Goal: Task Accomplishment & Management: Use online tool/utility

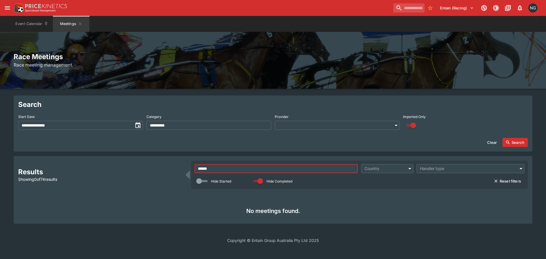
type input "******"
drag, startPoint x: 489, startPoint y: 143, endPoint x: 511, endPoint y: 141, distance: 21.7
click at [490, 143] on button "Clear" at bounding box center [492, 142] width 16 height 9
type input "**********"
click at [515, 141] on button "Search" at bounding box center [514, 142] width 25 height 9
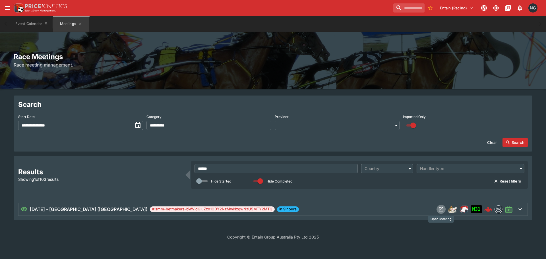
click at [443, 206] on icon "Open Meeting" at bounding box center [441, 209] width 6 height 6
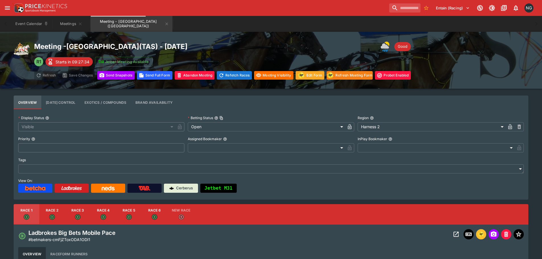
click at [227, 24] on div "Event Calendar Meetings Meeting - [GEOGRAPHIC_DATA] ([GEOGRAPHIC_DATA])" at bounding box center [270, 24] width 519 height 16
click at [314, 75] on button "Edit Form" at bounding box center [309, 75] width 29 height 9
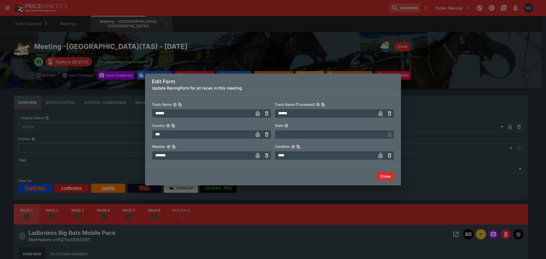
click at [387, 176] on button "Close" at bounding box center [385, 176] width 17 height 9
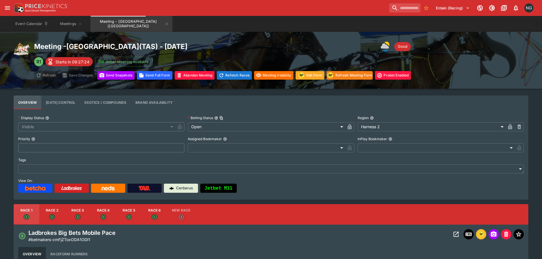
drag, startPoint x: 68, startPoint y: 27, endPoint x: 95, endPoint y: 47, distance: 33.3
click at [68, 27] on button "Meetings" at bounding box center [71, 24] width 36 height 16
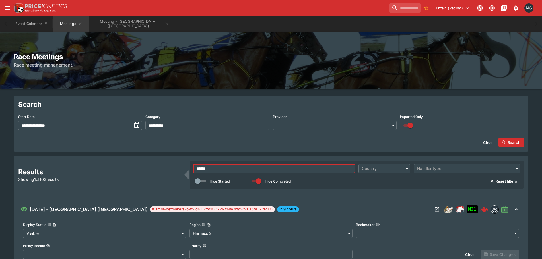
click at [302, 167] on input "******" at bounding box center [274, 168] width 162 height 9
click at [301, 167] on input "******" at bounding box center [274, 168] width 162 height 9
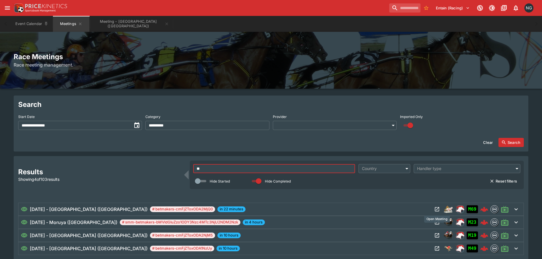
type input "**"
click at [439, 208] on button "Open Meeting" at bounding box center [436, 209] width 9 height 9
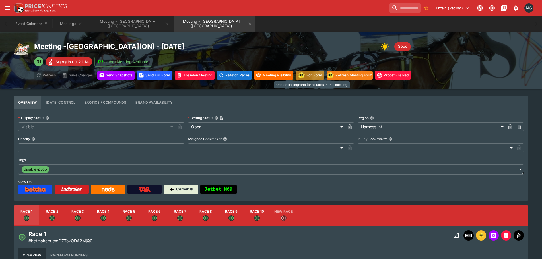
click at [308, 77] on button "Edit Form" at bounding box center [309, 75] width 29 height 9
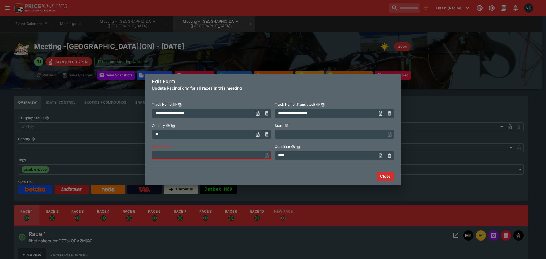
click at [201, 156] on input "text" at bounding box center [207, 155] width 110 height 9
type input "*****"
click at [329, 156] on input "****" at bounding box center [325, 155] width 101 height 9
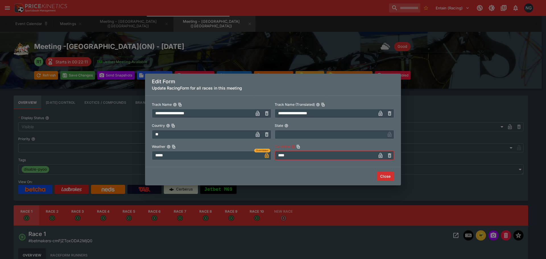
type input "****"
click at [384, 175] on button "Close" at bounding box center [385, 176] width 17 height 9
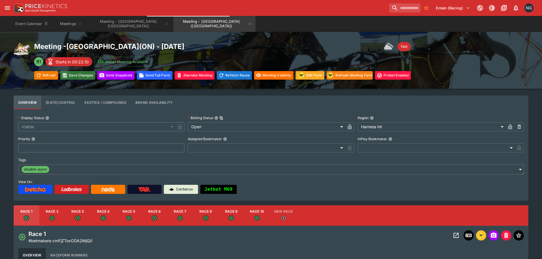
click at [70, 74] on button "Save Changes" at bounding box center [77, 75] width 35 height 9
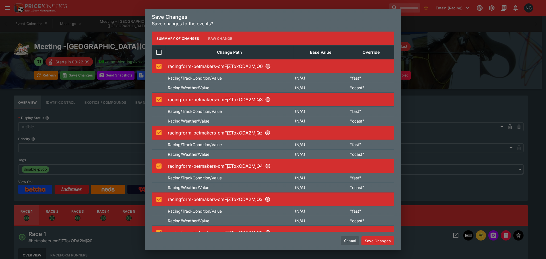
click at [372, 243] on button "Save Changes" at bounding box center [377, 240] width 33 height 9
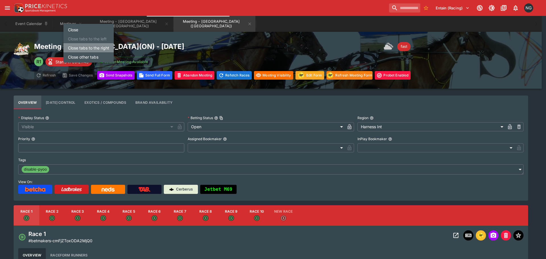
click at [98, 45] on li "Close tabs to the right" at bounding box center [88, 47] width 50 height 9
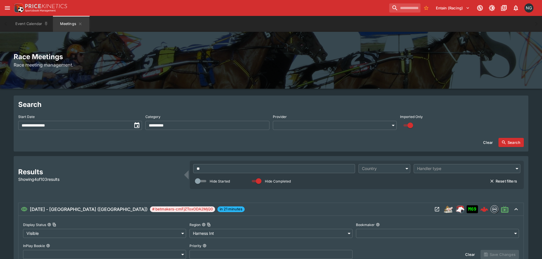
click at [93, 123] on input "**********" at bounding box center [74, 125] width 113 height 9
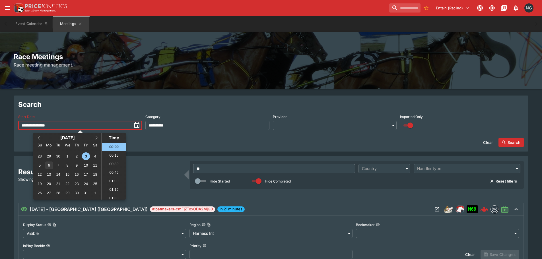
click at [46, 165] on div "6" at bounding box center [49, 165] width 8 height 8
type input "**********"
click at [251, 168] on input "**" at bounding box center [274, 168] width 162 height 9
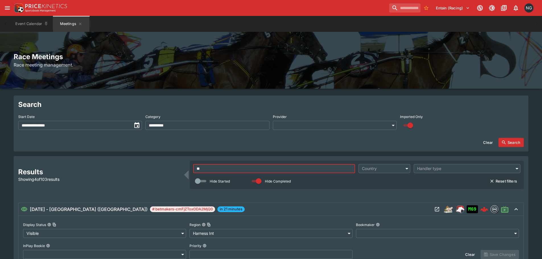
click at [251, 168] on input "**" at bounding box center [274, 168] width 162 height 9
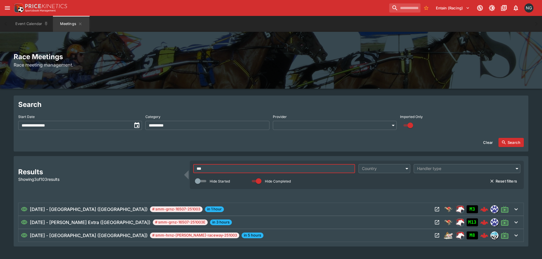
type input "***"
click at [516, 143] on button "Search" at bounding box center [510, 142] width 25 height 9
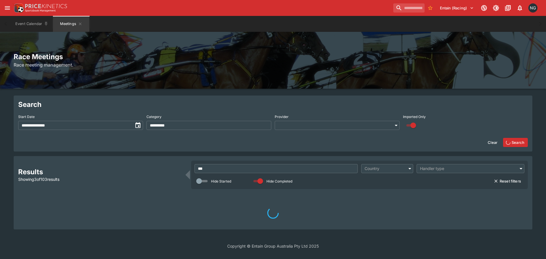
click at [505, 122] on div "Imported Only" at bounding box center [465, 121] width 125 height 18
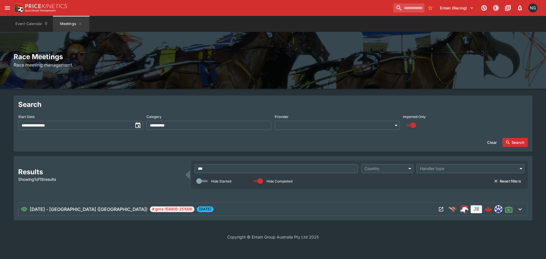
click at [440, 212] on icon "Open Meeting" at bounding box center [441, 209] width 6 height 6
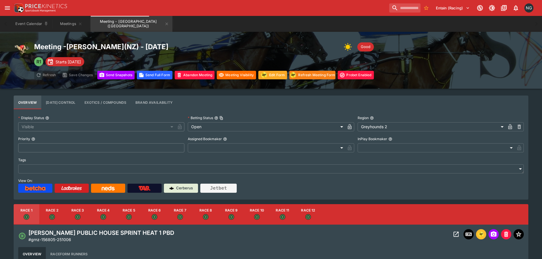
click at [218, 9] on div "Entain (Racing) 1 NG" at bounding box center [274, 8] width 522 height 13
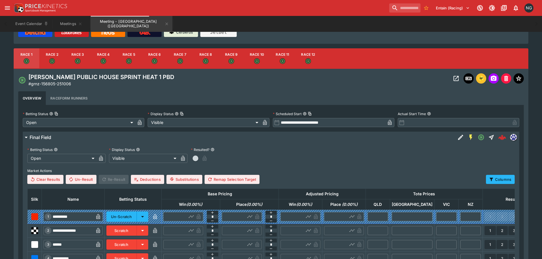
scroll to position [142, 0]
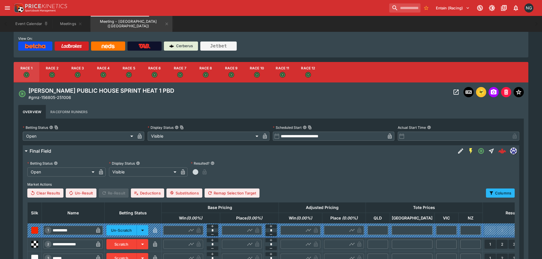
click at [55, 74] on icon "Open" at bounding box center [52, 75] width 6 height 6
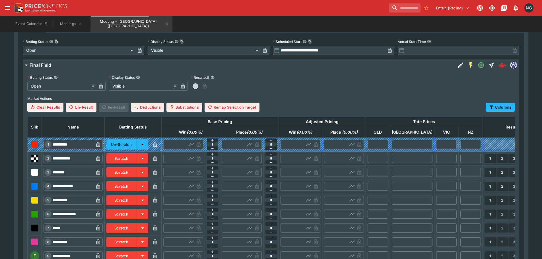
scroll to position [171, 0]
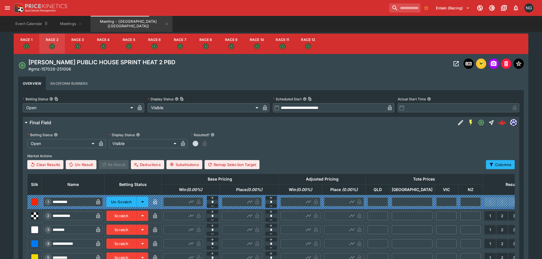
click at [75, 43] on button "Race 3" at bounding box center [78, 44] width 26 height 20
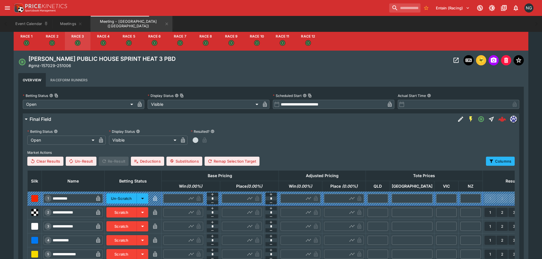
scroll to position [164, 0]
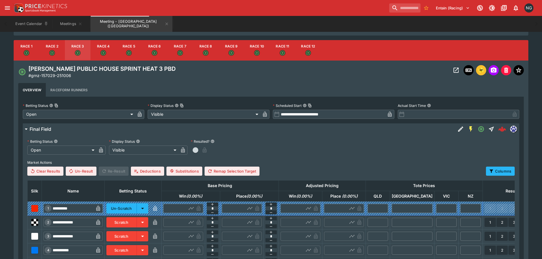
click at [111, 49] on button "Race 4" at bounding box center [103, 50] width 26 height 20
click at [143, 51] on button "Race 6" at bounding box center [155, 50] width 26 height 20
drag, startPoint x: 133, startPoint y: 51, endPoint x: 196, endPoint y: 53, distance: 63.1
click at [133, 51] on button "Race 5" at bounding box center [129, 50] width 26 height 20
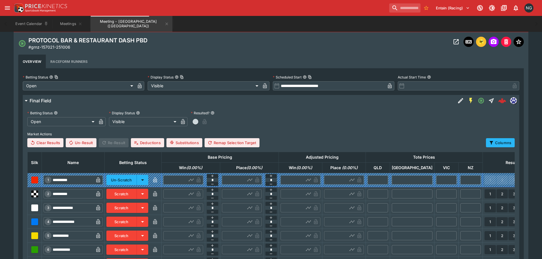
scroll to position [107, 0]
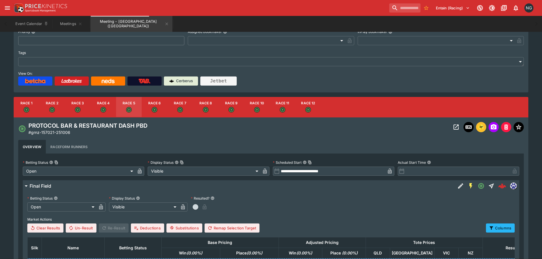
drag, startPoint x: 150, startPoint y: 107, endPoint x: 248, endPoint y: 131, distance: 102.0
click at [150, 107] on button "Race 6" at bounding box center [155, 107] width 26 height 20
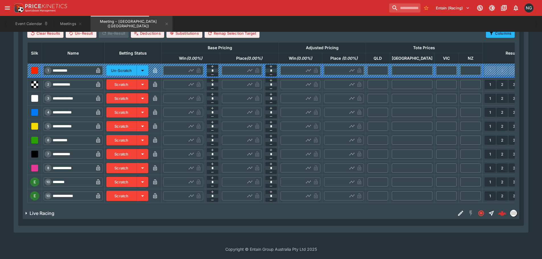
scroll to position [306, 0]
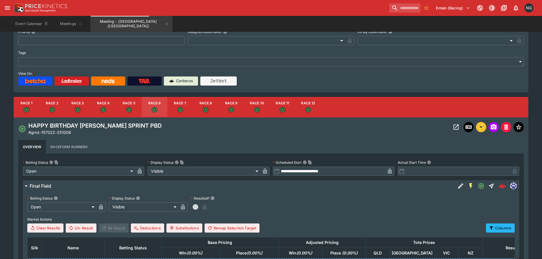
click at [184, 102] on button "Race 7" at bounding box center [180, 107] width 26 height 20
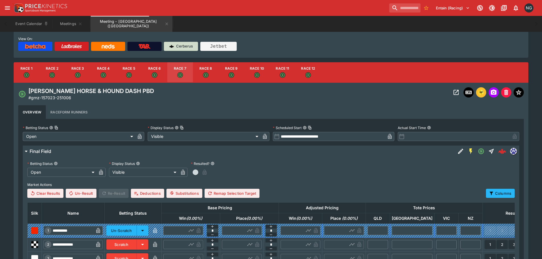
scroll to position [136, 0]
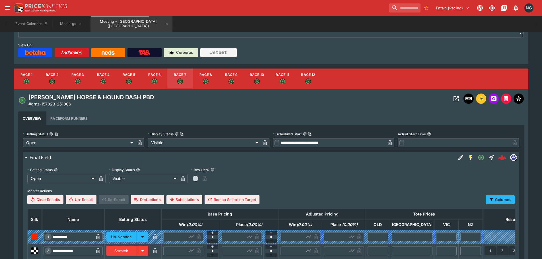
click at [204, 78] on button "Race 8" at bounding box center [206, 79] width 26 height 20
click at [283, 22] on div "Event Calendar Meetings Meeting - Addington (NZ)" at bounding box center [270, 24] width 519 height 16
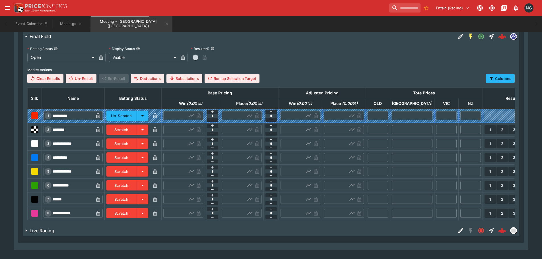
scroll to position [278, 0]
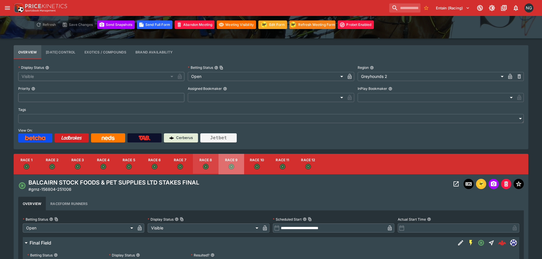
click at [236, 158] on button "Race 9" at bounding box center [231, 164] width 26 height 20
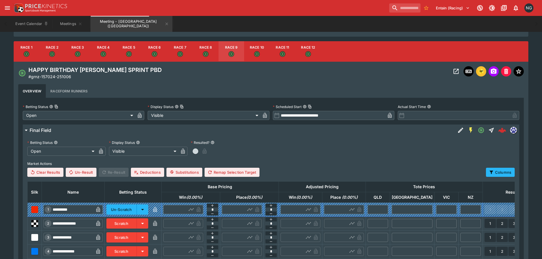
scroll to position [79, 0]
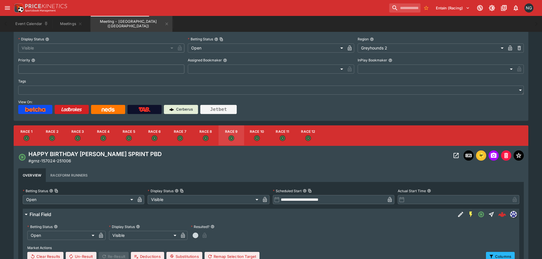
click at [261, 132] on button "Race 10" at bounding box center [257, 135] width 26 height 20
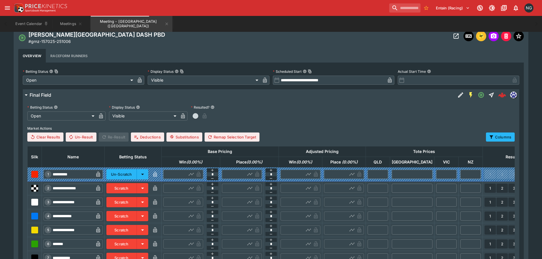
scroll to position [136, 0]
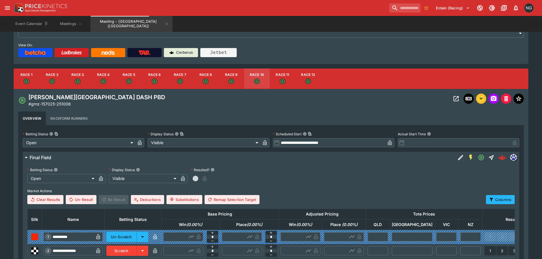
click at [279, 87] on button "Race 11" at bounding box center [282, 79] width 26 height 20
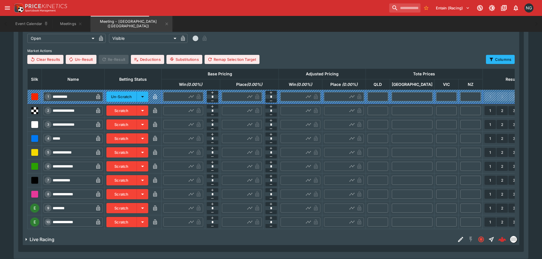
scroll to position [278, 0]
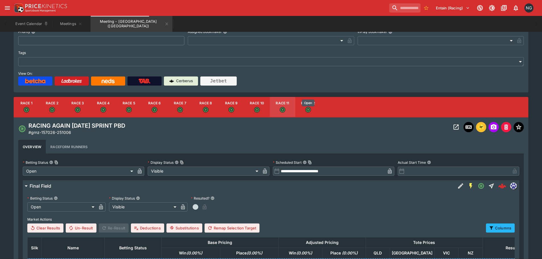
click at [310, 109] on icon "Open" at bounding box center [308, 110] width 6 height 6
type input "**********"
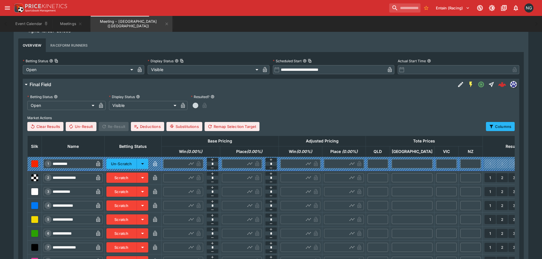
scroll to position [107, 0]
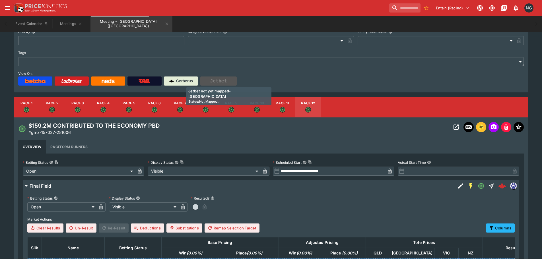
click at [234, 85] on button "Jetbet" at bounding box center [218, 80] width 36 height 9
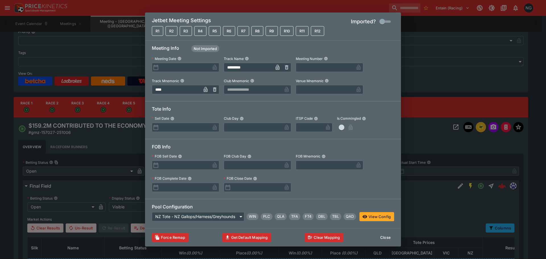
click at [266, 95] on div "Meeting Info Not Imported Meeting Date ​ ​ Track Name ********* ​ Meeting Numbe…" at bounding box center [273, 70] width 256 height 61
click at [266, 90] on input "text" at bounding box center [253, 89] width 58 height 9
click at [223, 100] on div "Meeting Info Not Imported Meeting Date ​ ​ Track Name ********* ​ Meeting Numbe…" at bounding box center [273, 70] width 256 height 61
click at [247, 87] on input "text" at bounding box center [253, 89] width 58 height 9
click at [237, 99] on li "CHCG" at bounding box center [257, 98] width 67 height 9
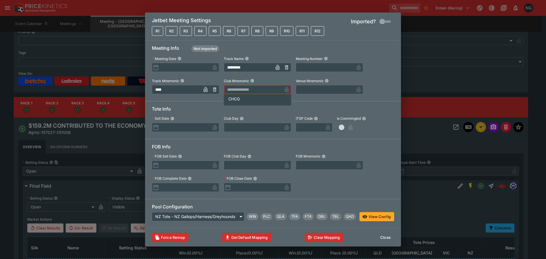
type input "****"
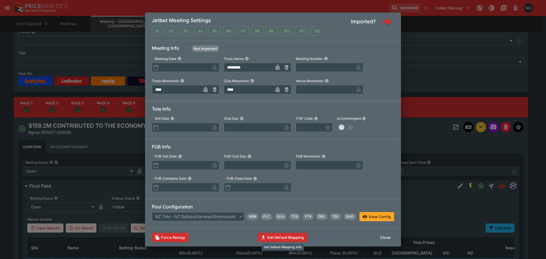
click at [286, 235] on button "Get Default Mapping" at bounding box center [282, 237] width 49 height 9
type input "**********"
type input "*"
type input "**********"
type input "***"
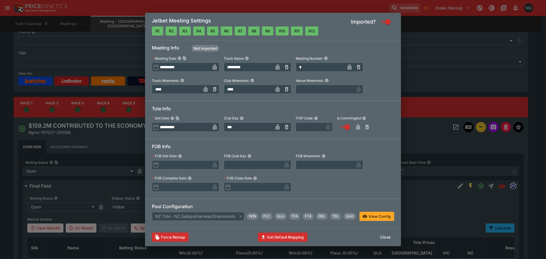
click at [306, 65] on input "*" at bounding box center [320, 67] width 49 height 9
type input "*"
click at [340, 49] on h6 "Meeting Info Not Imported" at bounding box center [273, 49] width 242 height 9
click at [383, 235] on button "Close" at bounding box center [385, 237] width 17 height 9
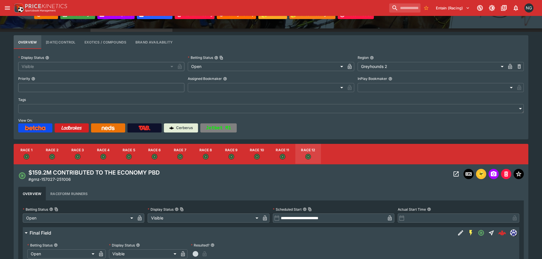
scroll to position [0, 0]
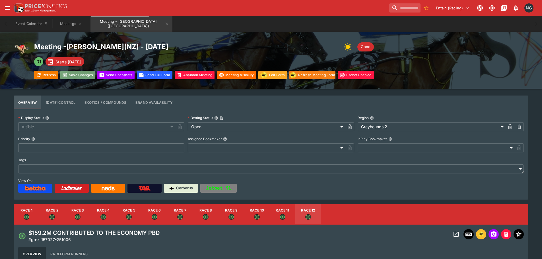
click at [89, 75] on button "Save Changes" at bounding box center [77, 75] width 35 height 9
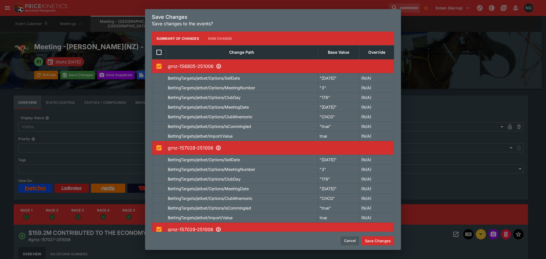
click at [380, 240] on button "Save Changes" at bounding box center [377, 240] width 33 height 9
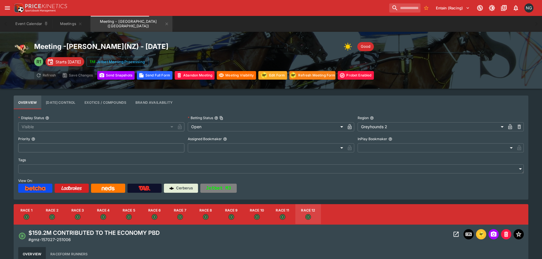
click at [407, 41] on div "Meeting - Addington ( NZ ) - 10/6/2025 Good R1 Starts in 3 days Jetbet Meeting …" at bounding box center [271, 60] width 514 height 39
click at [476, 74] on div "Meeting - Addington ( NZ ) - 10/6/2025 Good R1 Starts in 3 days Jetbet Meeting …" at bounding box center [271, 60] width 514 height 39
click at [215, 213] on button "Race 8" at bounding box center [206, 214] width 26 height 20
type input "**********"
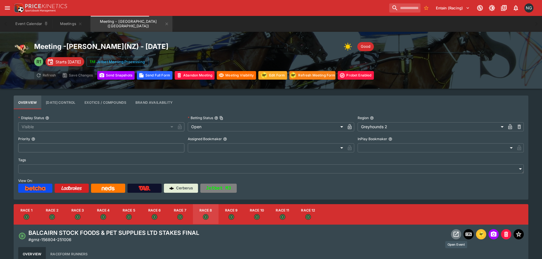
click at [458, 234] on icon "Open Event" at bounding box center [455, 234] width 7 height 7
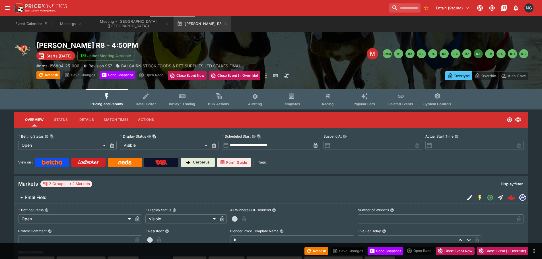
click at [146, 103] on span "Detail Editor" at bounding box center [146, 104] width 20 height 4
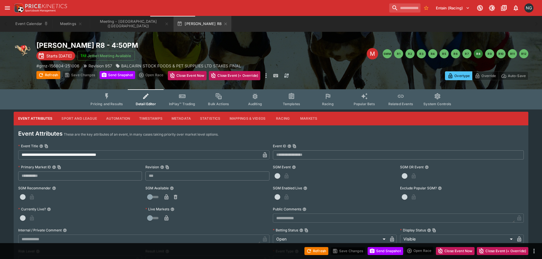
click at [0, 107] on div "Pricing and Results Detail Editor InPlay™ Trading Bulk Actions Auditing Templat…" at bounding box center [271, 99] width 542 height 20
click at [223, 22] on icon "button" at bounding box center [225, 24] width 5 height 5
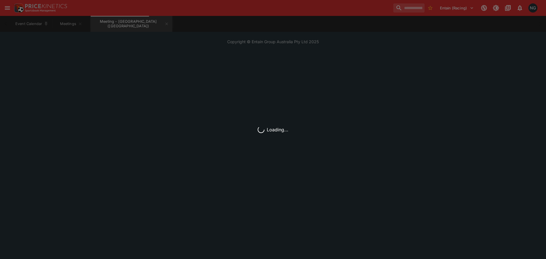
click at [219, 16] on div "Loading..." at bounding box center [273, 129] width 546 height 259
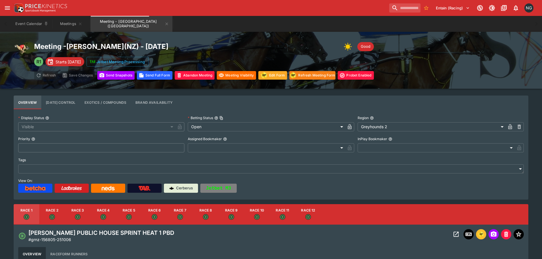
click at [477, 62] on div "Meeting - Addington ( NZ ) - 10/6/2025 Good R1 Starts in 3 days Jetbet Meeting …" at bounding box center [271, 60] width 514 height 39
click at [292, 22] on div "Event Calendar Meetings Meeting - Addington (NZ)" at bounding box center [270, 24] width 519 height 16
click at [164, 23] on icon "Meeting - Addington (NZ)" at bounding box center [166, 24] width 5 height 5
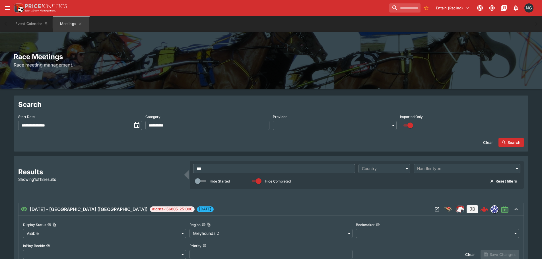
click at [515, 143] on button "Search" at bounding box center [510, 142] width 25 height 9
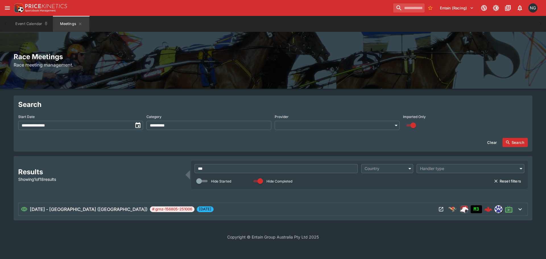
click at [381, 55] on h2 "Race Meetings" at bounding box center [273, 56] width 518 height 9
click at [322, 169] on input "***" at bounding box center [275, 168] width 163 height 9
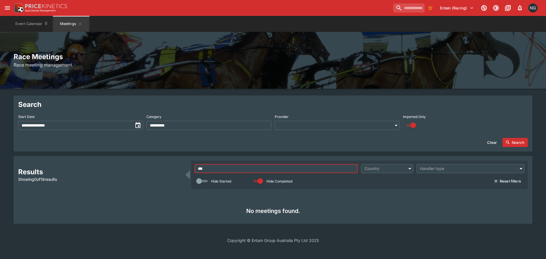
type input "***"
click at [491, 142] on button "Clear" at bounding box center [492, 142] width 16 height 9
type input "**********"
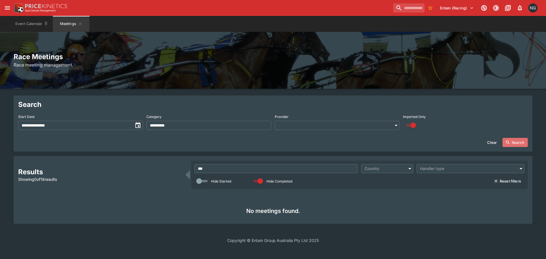
click at [519, 144] on button "Search" at bounding box center [514, 142] width 25 height 9
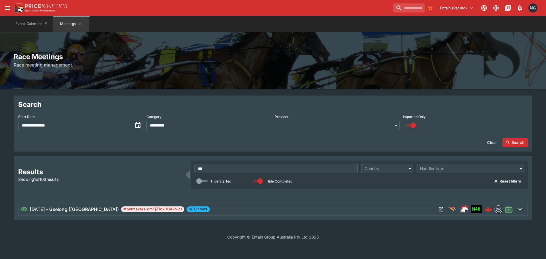
click at [443, 207] on icon "Open Meeting" at bounding box center [441, 209] width 6 height 6
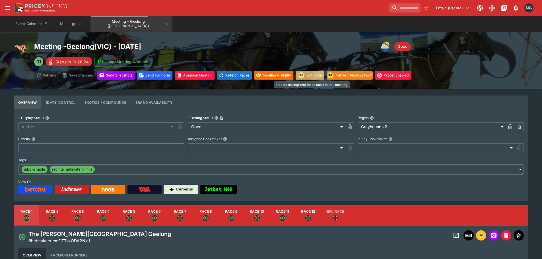
click at [318, 73] on button "Edit Form" at bounding box center [309, 75] width 29 height 9
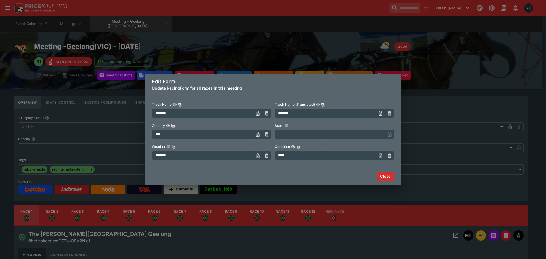
click at [220, 152] on input "*******" at bounding box center [202, 155] width 101 height 9
type input "*****"
click at [387, 177] on button "Close" at bounding box center [385, 176] width 17 height 9
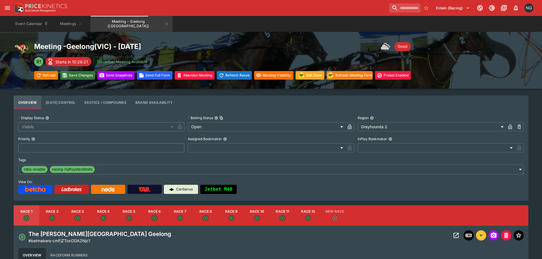
click at [82, 77] on button "Save Changes" at bounding box center [77, 75] width 35 height 9
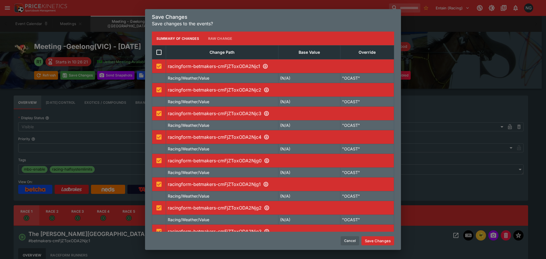
click at [383, 240] on button "Save Changes" at bounding box center [377, 240] width 33 height 9
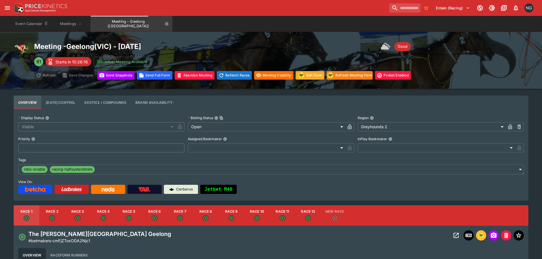
click at [164, 23] on icon "Meeting - Geelong (AUS)" at bounding box center [166, 24] width 5 height 5
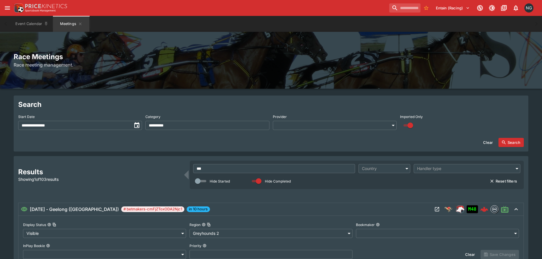
click at [330, 170] on input "***" at bounding box center [274, 168] width 162 height 9
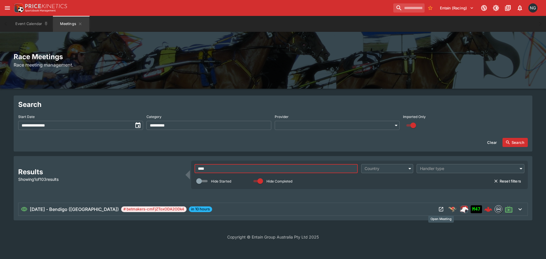
click at [441, 209] on icon "Open Meeting" at bounding box center [441, 209] width 4 height 4
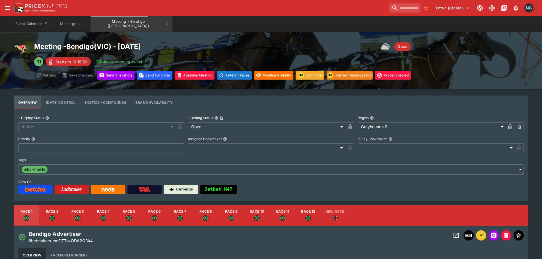
click at [456, 39] on div "Meeting - Bendigo ( VIC ) - 10/3/2025 Good R1 Starts in 10:15:59 Jetbet Meeting…" at bounding box center [271, 60] width 542 height 57
click at [70, 20] on button "Meetings" at bounding box center [71, 24] width 36 height 16
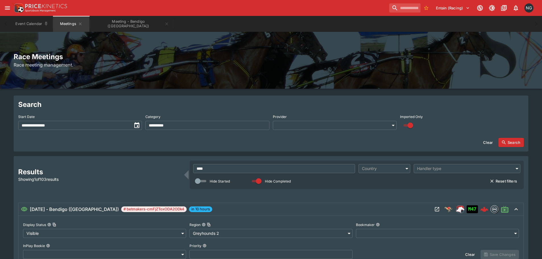
click at [293, 169] on input "****" at bounding box center [274, 168] width 162 height 9
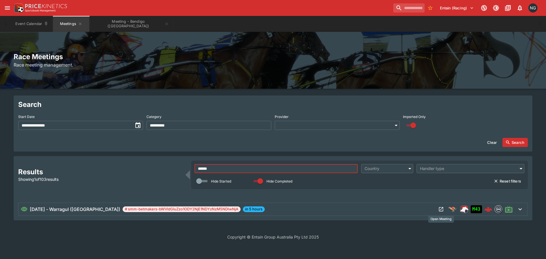
click at [441, 210] on icon "Open Meeting" at bounding box center [441, 209] width 6 height 6
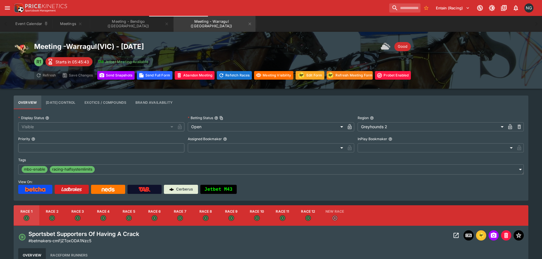
click at [460, 54] on div "Meeting - Warragul ( VIC ) - 10/3/2025 Good R1 Starts in 05:45:43 Jetbet Meetin…" at bounding box center [271, 60] width 514 height 39
click at [248, 25] on icon "Meeting - Warragul (AUS)" at bounding box center [249, 23] width 3 height 3
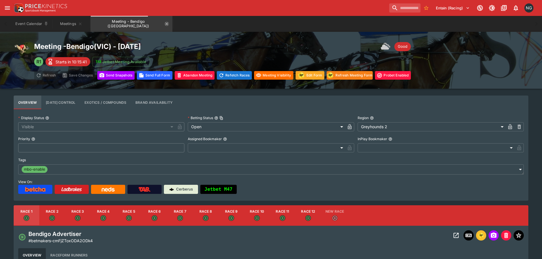
click at [164, 23] on icon "Meeting - Bendigo (AUS)" at bounding box center [166, 24] width 5 height 5
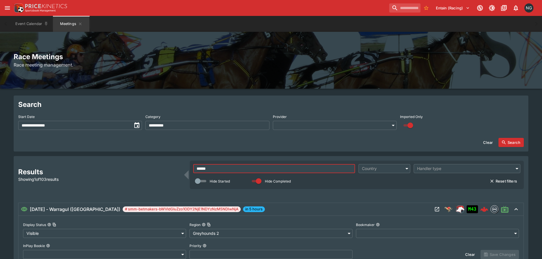
click at [299, 170] on input "******" at bounding box center [274, 168] width 162 height 9
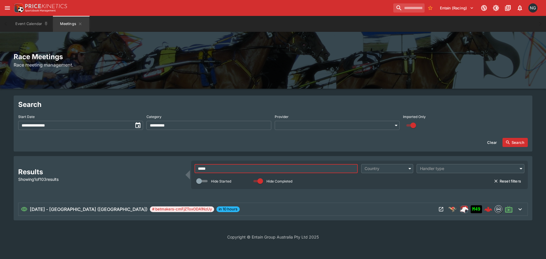
type input "*****"
click at [438, 210] on icon "Open Meeting" at bounding box center [441, 209] width 6 height 6
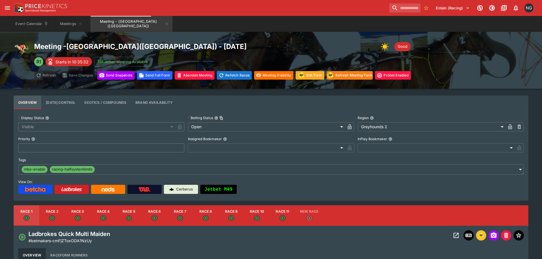
click at [161, 213] on button "Race 6" at bounding box center [155, 215] width 26 height 20
type input "**********"
click at [457, 238] on icon "Open Event" at bounding box center [455, 235] width 5 height 5
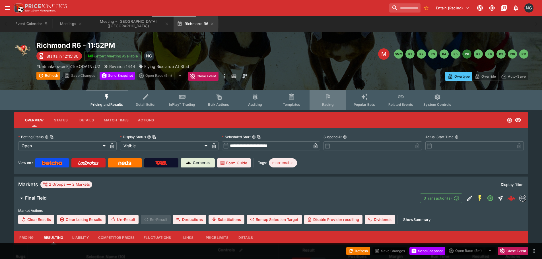
click at [327, 97] on icon "Event type filters" at bounding box center [327, 96] width 3 height 3
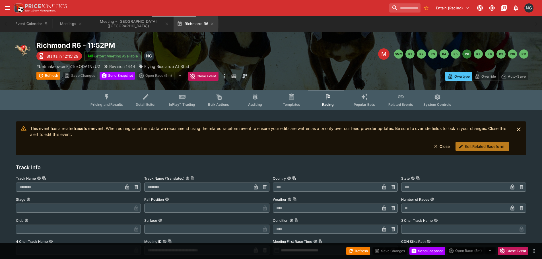
click at [480, 145] on button "Edit Related Raceform." at bounding box center [481, 146] width 53 height 9
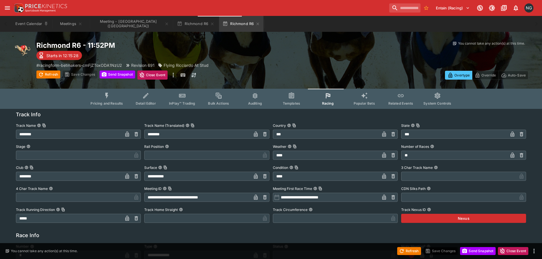
click at [358, 59] on div at bounding box center [405, 58] width 246 height 7
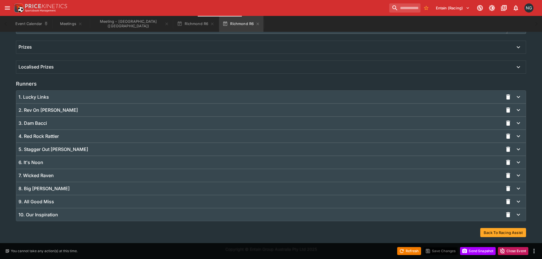
click at [223, 199] on div "9. All Good Miss" at bounding box center [260, 202] width 484 height 6
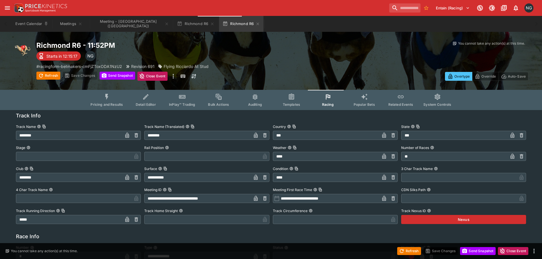
click at [379, 69] on div "Overtype Override Auto-Save" at bounding box center [405, 73] width 246 height 16
click at [118, 21] on button "Meeting - Richmond (AUS)" at bounding box center [131, 24] width 82 height 16
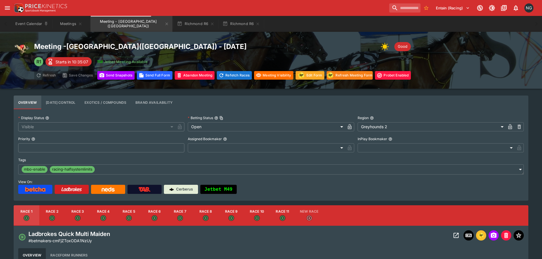
click at [387, 14] on div "Entain (Racing) 1 NG" at bounding box center [461, 8] width 148 height 13
click at [63, 25] on button "Meetings" at bounding box center [71, 24] width 36 height 16
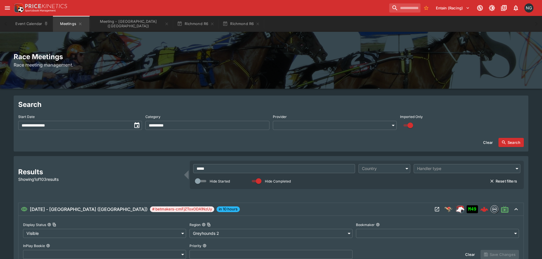
click at [326, 169] on input "*****" at bounding box center [274, 168] width 162 height 9
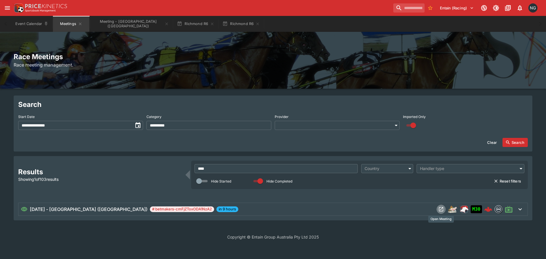
click at [441, 211] on icon "Open Meeting" at bounding box center [441, 209] width 6 height 6
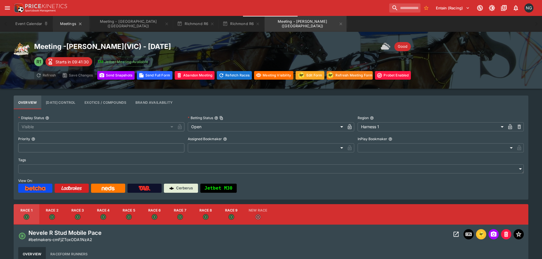
click at [66, 22] on button "Meetings" at bounding box center [71, 24] width 36 height 16
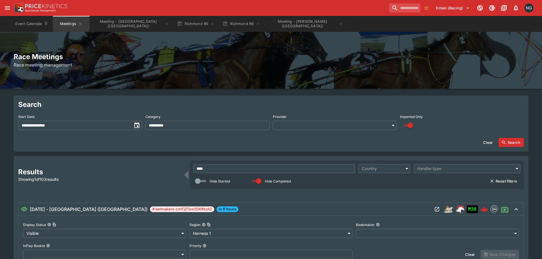
click at [250, 169] on input "****" at bounding box center [274, 168] width 162 height 9
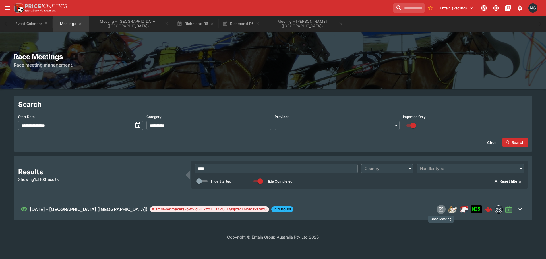
click at [440, 209] on icon "Open Meeting" at bounding box center [441, 209] width 6 height 6
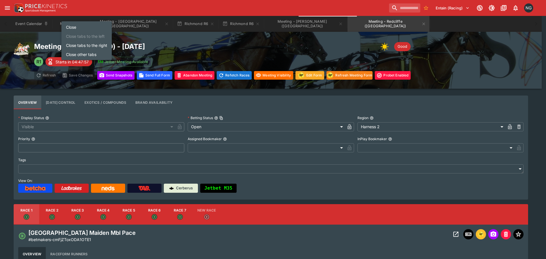
click at [88, 46] on li "Close tabs to the right" at bounding box center [86, 45] width 50 height 9
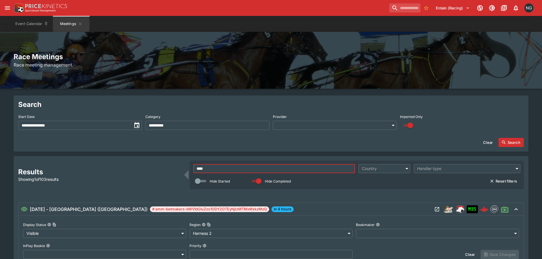
click at [298, 167] on input "****" at bounding box center [274, 168] width 162 height 9
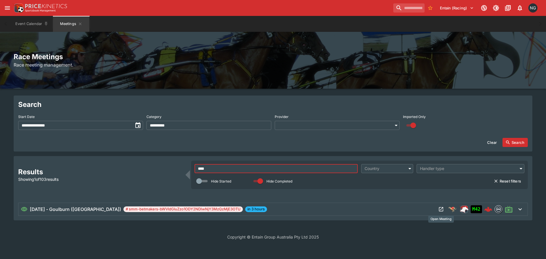
click at [443, 209] on icon "Open Meeting" at bounding box center [441, 209] width 6 height 6
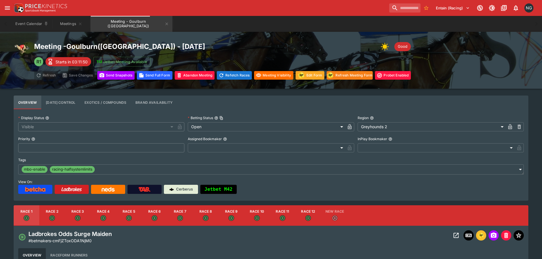
click at [454, 236] on icon "Open Event" at bounding box center [455, 235] width 7 height 7
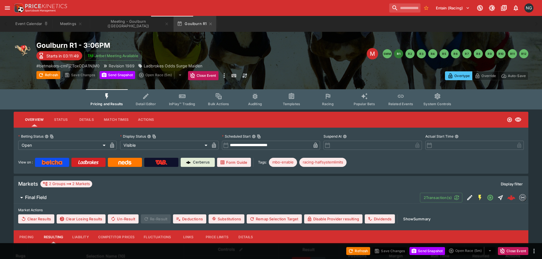
click at [319, 101] on button "Racing" at bounding box center [327, 99] width 36 height 20
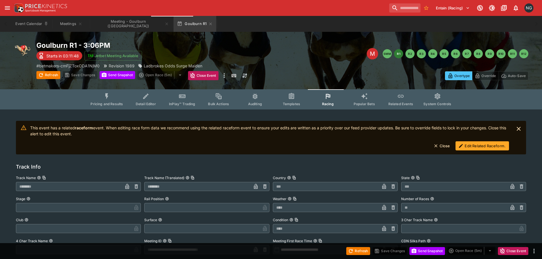
click at [478, 146] on button "Edit Related Raceform." at bounding box center [481, 145] width 53 height 9
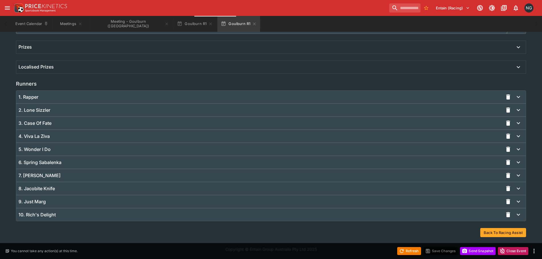
click at [279, 205] on div "9. Just Marg" at bounding box center [270, 201] width 509 height 13
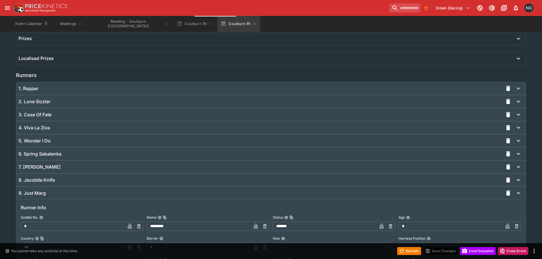
scroll to position [371, 0]
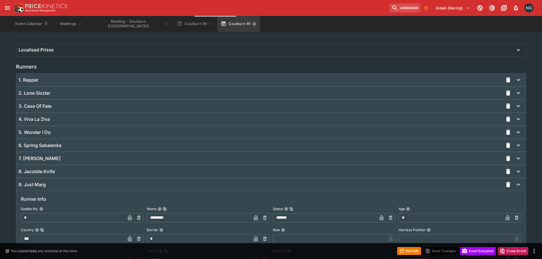
click at [252, 24] on icon "button" at bounding box center [254, 24] width 5 height 5
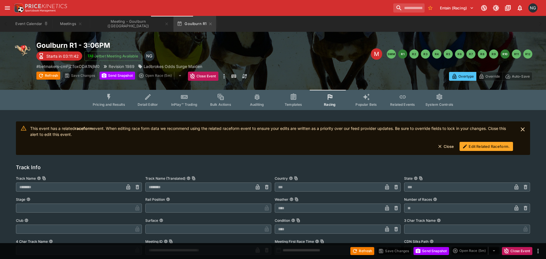
click at [500, 54] on button "R10" at bounding box center [504, 53] width 9 height 9
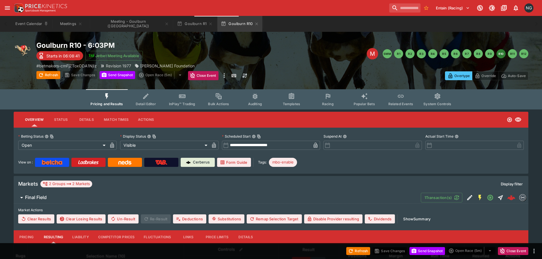
click at [336, 93] on button "Racing" at bounding box center [327, 99] width 36 height 20
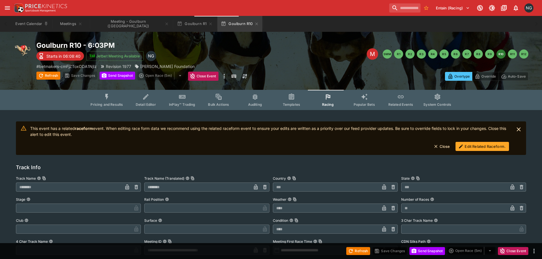
click at [482, 142] on button "Edit Related Raceform." at bounding box center [481, 146] width 53 height 9
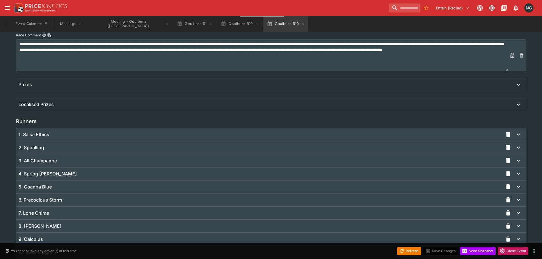
scroll to position [354, 0]
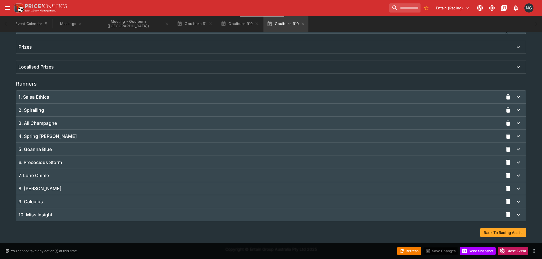
click at [267, 215] on div "10. Miss Insight" at bounding box center [260, 215] width 484 height 6
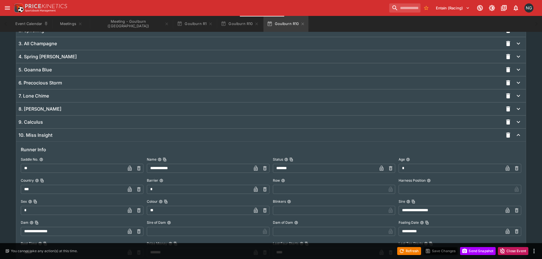
scroll to position [497, 0]
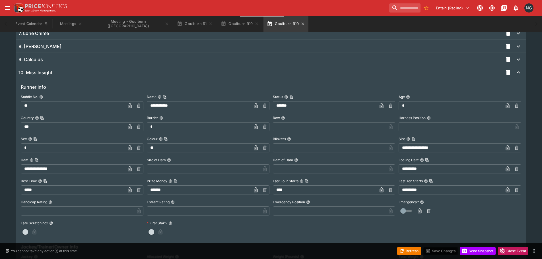
click at [281, 24] on button "Goulburn R10" at bounding box center [285, 24] width 45 height 16
click at [301, 24] on icon "button" at bounding box center [302, 23] width 3 height 3
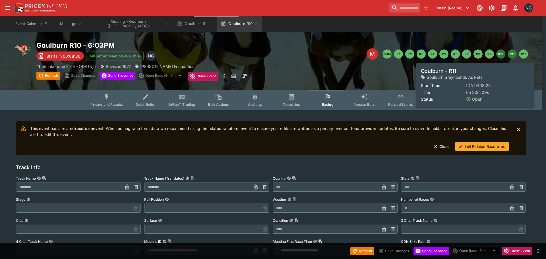
click at [514, 54] on button "R11" at bounding box center [511, 53] width 9 height 9
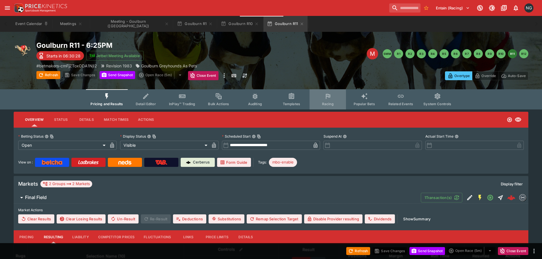
click at [331, 96] on button "Racing" at bounding box center [327, 99] width 36 height 20
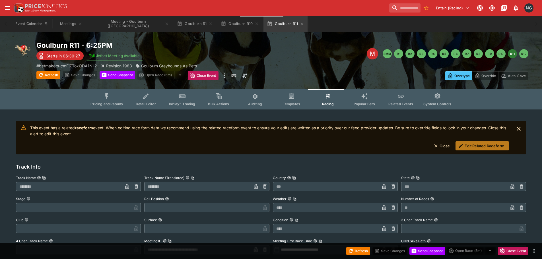
click at [478, 144] on button "Edit Related Raceform." at bounding box center [481, 145] width 53 height 9
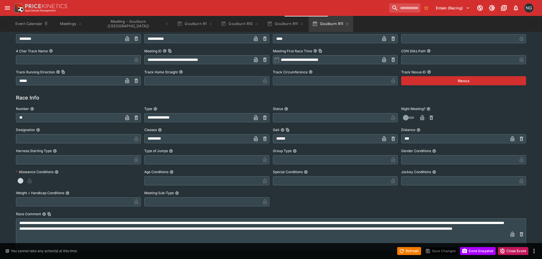
scroll to position [354, 0]
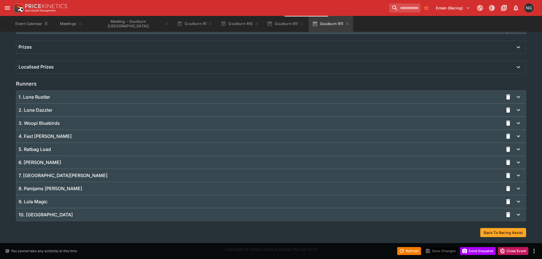
drag, startPoint x: 478, startPoint y: 144, endPoint x: 349, endPoint y: 140, distance: 129.4
click at [137, 199] on div "9. Lola Magic" at bounding box center [260, 202] width 484 height 6
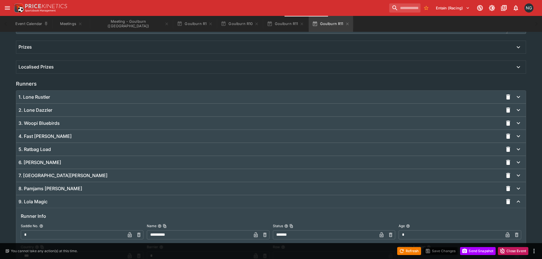
scroll to position [440, 0]
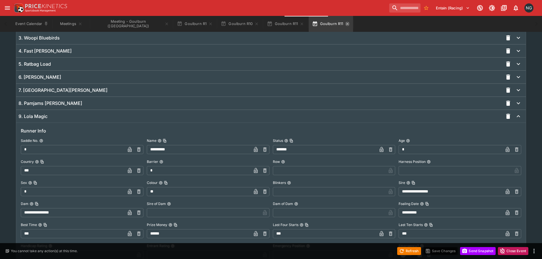
click at [346, 24] on icon "button" at bounding box center [347, 23] width 3 height 3
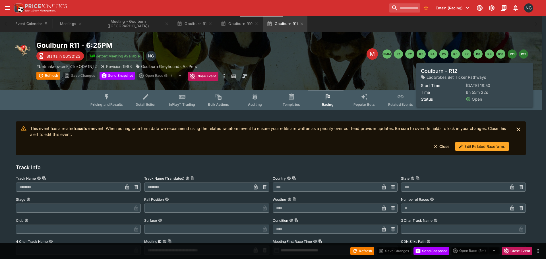
click at [521, 54] on button "R12" at bounding box center [523, 53] width 9 height 9
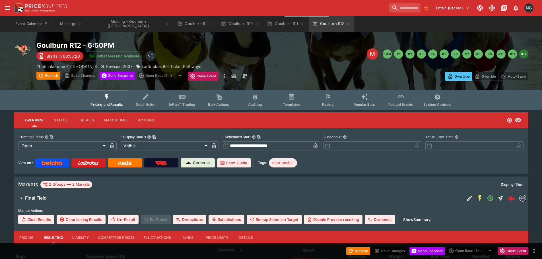
click at [334, 98] on button "Racing" at bounding box center [327, 100] width 36 height 20
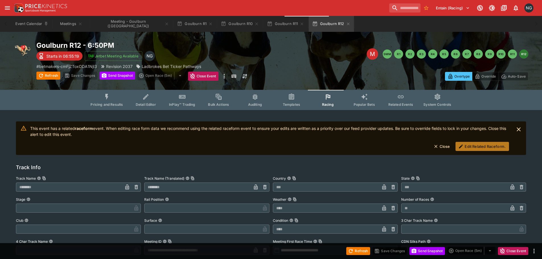
click at [469, 142] on button "Edit Related Raceform." at bounding box center [481, 146] width 53 height 9
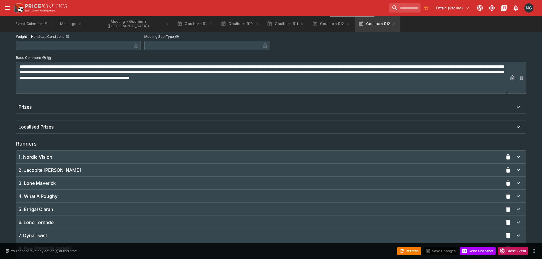
scroll to position [354, 0]
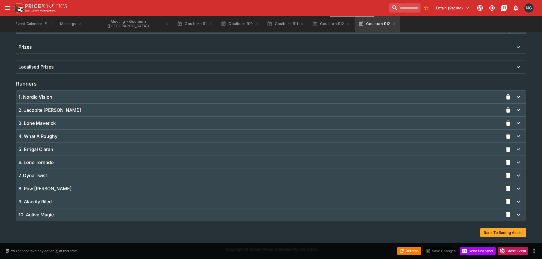
click at [221, 203] on div "9. Alacrity Riled" at bounding box center [260, 202] width 484 height 6
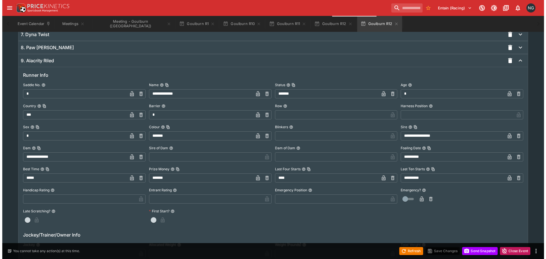
scroll to position [497, 0]
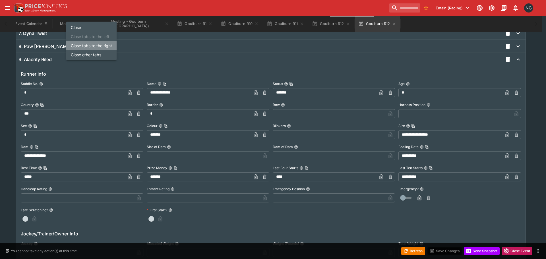
click at [106, 48] on li "Close tabs to the right" at bounding box center [91, 45] width 50 height 9
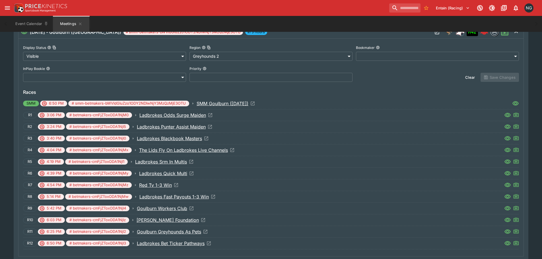
scroll to position [92, 0]
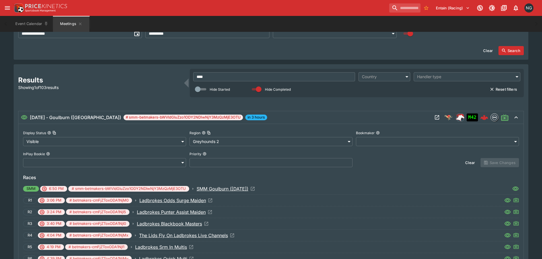
click at [240, 75] on input "****" at bounding box center [274, 76] width 162 height 9
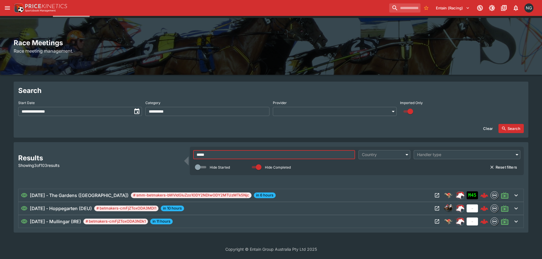
scroll to position [0, 0]
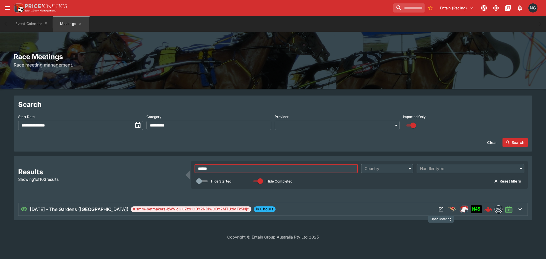
type input "******"
click at [444, 209] on button "Open Meeting" at bounding box center [440, 209] width 9 height 9
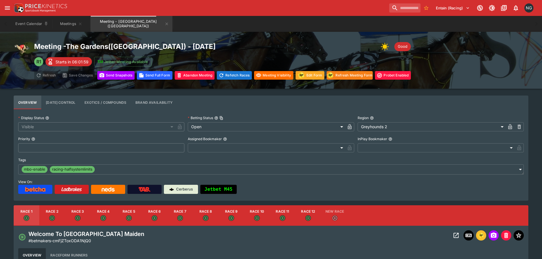
click at [63, 212] on button "Race 2" at bounding box center [52, 215] width 26 height 20
type input "**********"
click at [458, 236] on icon "Open Event" at bounding box center [455, 235] width 5 height 5
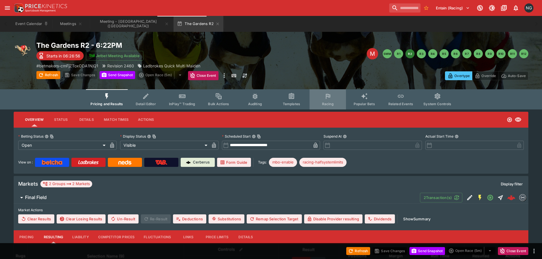
click at [330, 102] on span "Racing" at bounding box center [328, 104] width 12 height 4
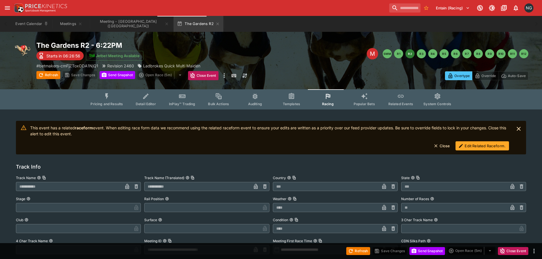
click at [494, 145] on button "Edit Related Raceform." at bounding box center [481, 145] width 53 height 9
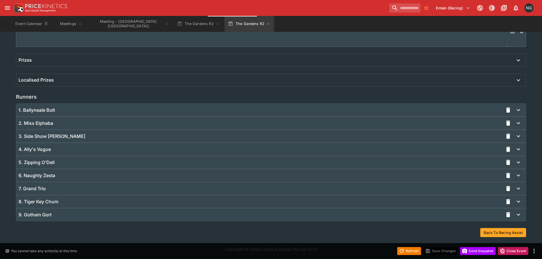
click at [211, 211] on div "9. Gotham Gort" at bounding box center [270, 214] width 509 height 13
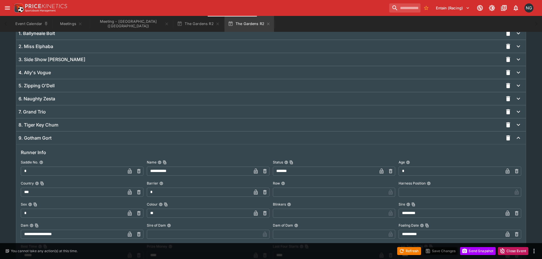
scroll to position [455, 0]
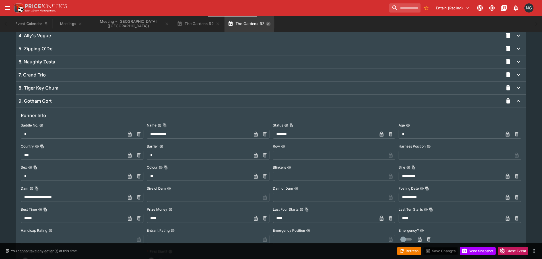
click at [266, 24] on icon "button" at bounding box center [268, 24] width 5 height 5
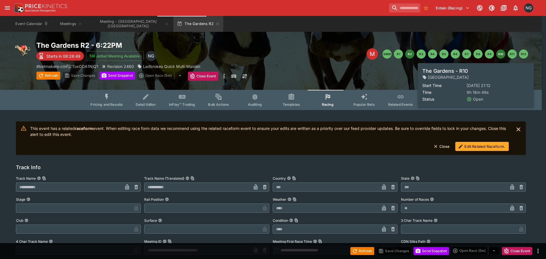
click at [497, 56] on button "R10" at bounding box center [500, 53] width 9 height 9
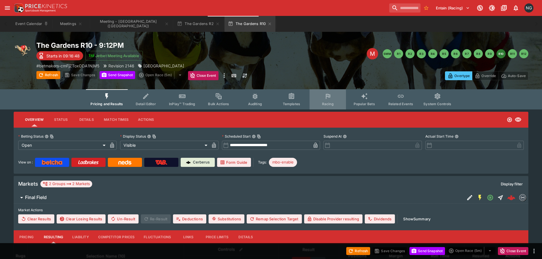
click at [331, 98] on icon "Event type filters" at bounding box center [327, 96] width 7 height 7
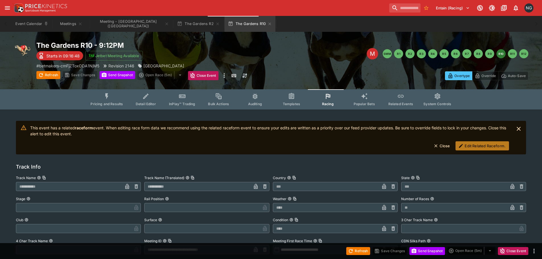
click at [494, 143] on button "Edit Related Raceform." at bounding box center [481, 145] width 53 height 9
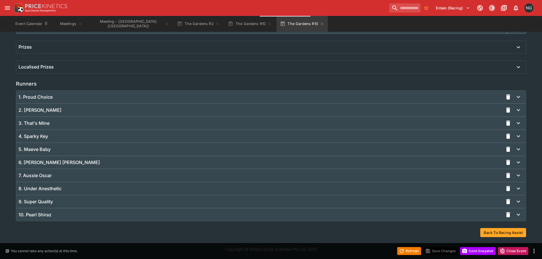
click at [246, 204] on div "9. Super Quality" at bounding box center [260, 202] width 484 height 6
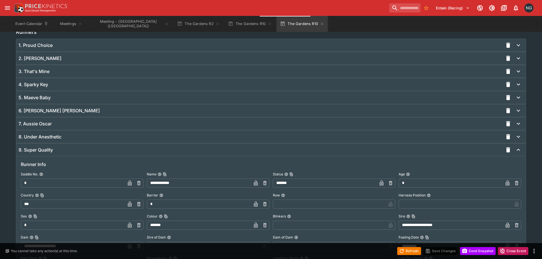
scroll to position [412, 0]
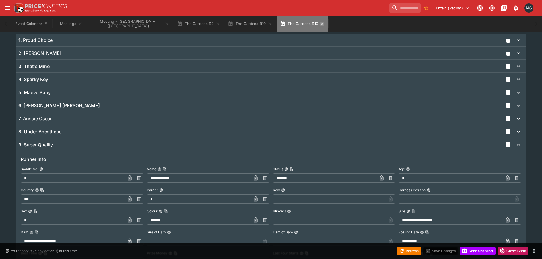
click at [320, 22] on icon "button" at bounding box center [322, 24] width 5 height 5
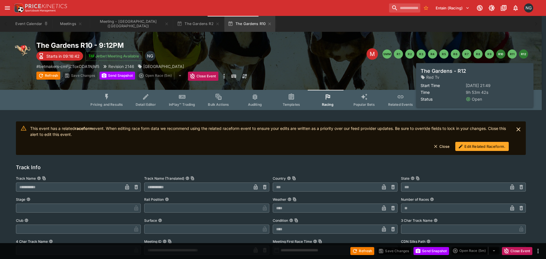
click at [521, 52] on button "R12" at bounding box center [523, 53] width 9 height 9
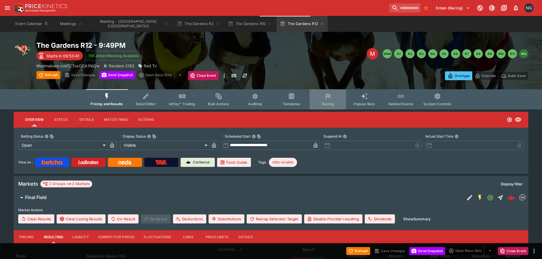
click at [332, 96] on button "Racing" at bounding box center [327, 99] width 36 height 20
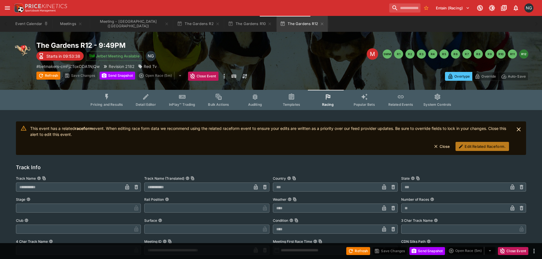
click at [474, 145] on button "Edit Related Raceform." at bounding box center [481, 146] width 53 height 9
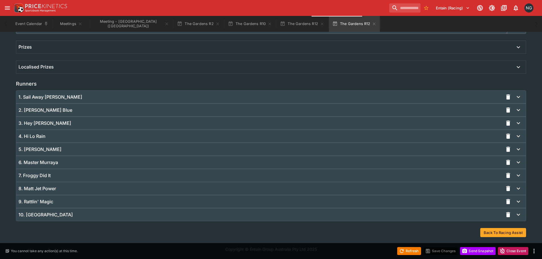
click at [263, 202] on div "9. Rattlin' Magic" at bounding box center [260, 202] width 484 height 6
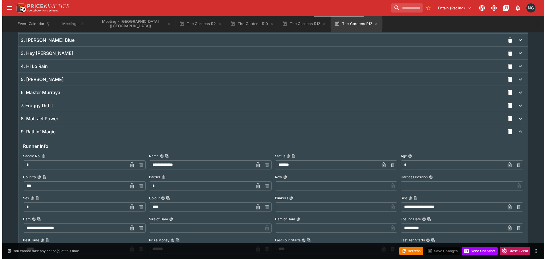
scroll to position [474, 0]
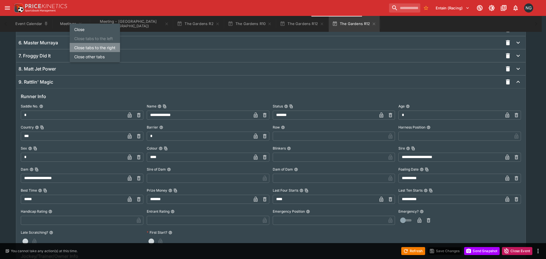
click at [80, 44] on li "Close tabs to the right" at bounding box center [95, 47] width 50 height 9
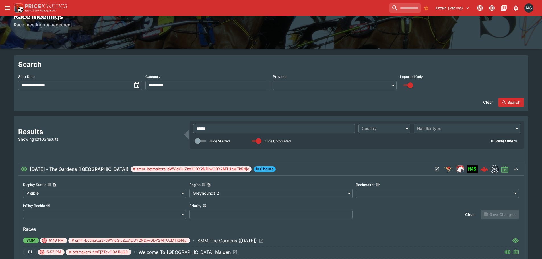
scroll to position [7, 0]
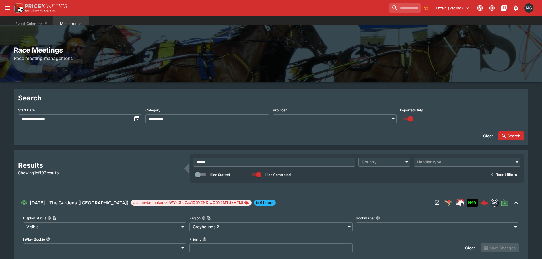
click at [267, 159] on input "******" at bounding box center [274, 161] width 162 height 9
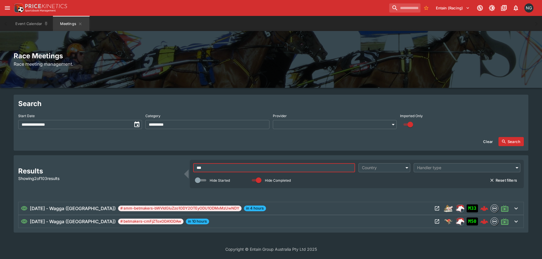
scroll to position [1, 0]
type input "*****"
click at [435, 219] on icon "Open Meeting" at bounding box center [437, 221] width 4 height 4
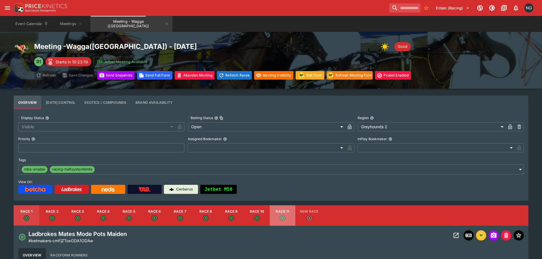
click at [280, 215] on button "Race 11" at bounding box center [282, 215] width 26 height 20
type input "**********"
click at [459, 238] on button "Open Event" at bounding box center [456, 235] width 10 height 10
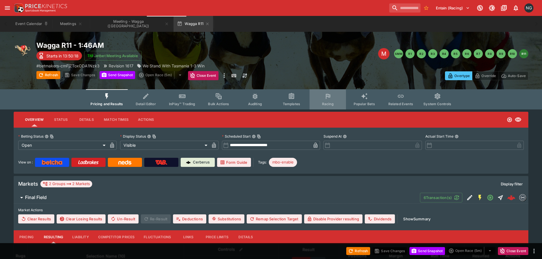
click at [329, 92] on button "Racing" at bounding box center [327, 99] width 36 height 20
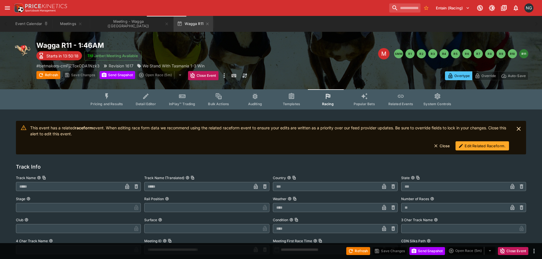
click at [505, 147] on button "Edit Related Raceform." at bounding box center [481, 145] width 53 height 9
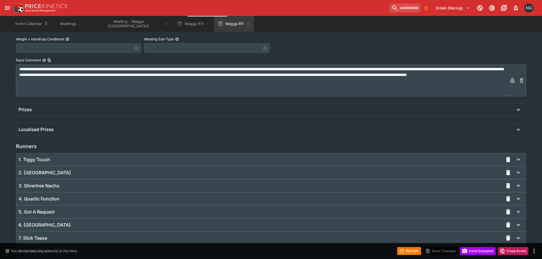
scroll to position [355, 0]
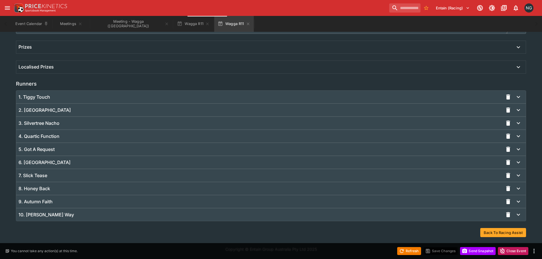
click at [188, 200] on div "9. Autumn Faith" at bounding box center [260, 202] width 484 height 6
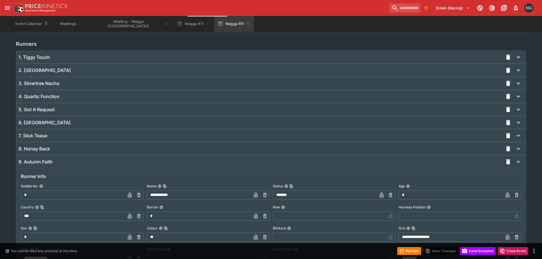
scroll to position [399, 0]
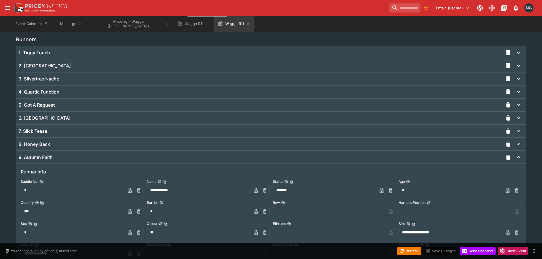
drag, startPoint x: 293, startPoint y: 22, endPoint x: 253, endPoint y: 1, distance: 44.8
click at [293, 22] on div "Event Calendar Meetings Meeting - Wagga (AUS) Wagga R11 Wagga R11" at bounding box center [270, 24] width 519 height 16
click at [62, 21] on button "Meetings" at bounding box center [71, 24] width 36 height 16
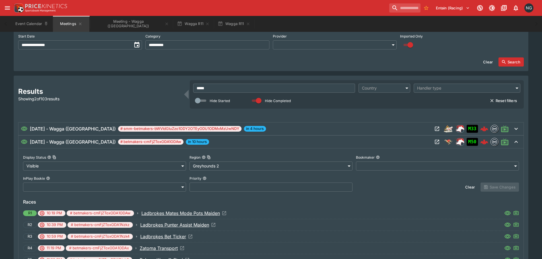
scroll to position [80, 0]
click at [273, 88] on input "*****" at bounding box center [274, 88] width 162 height 9
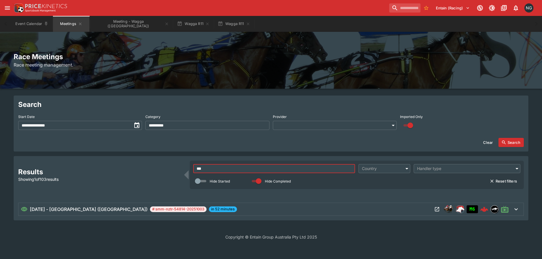
scroll to position [0, 0]
type input "***"
click at [438, 211] on button "Open Meeting" at bounding box center [440, 209] width 9 height 9
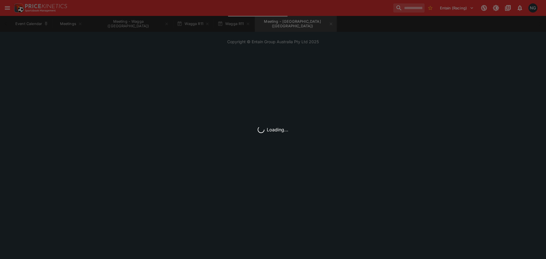
click at [334, 14] on div "Loading..." at bounding box center [273, 129] width 546 height 259
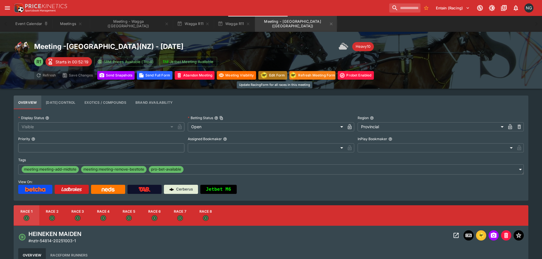
click at [272, 77] on button "Edit Form" at bounding box center [272, 75] width 29 height 9
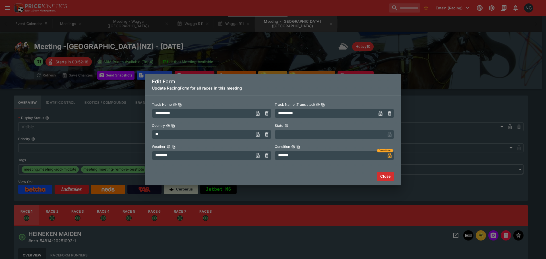
click at [234, 158] on input "********" at bounding box center [202, 155] width 101 height 9
type input "****"
click at [390, 177] on button "Close" at bounding box center [385, 176] width 17 height 9
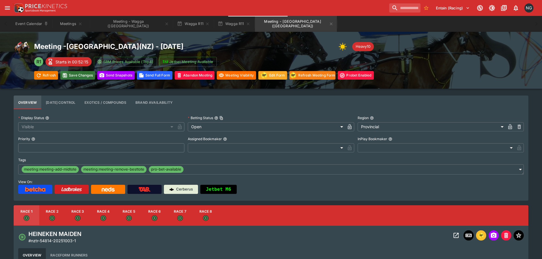
click at [90, 74] on button "Save Changes" at bounding box center [77, 75] width 35 height 9
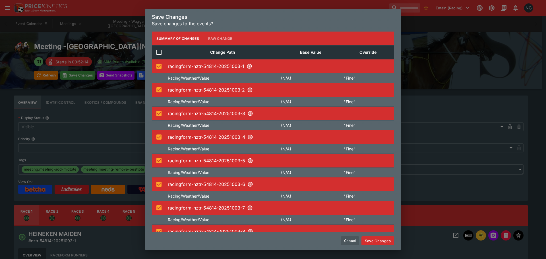
click at [382, 240] on button "Save Changes" at bounding box center [377, 240] width 33 height 9
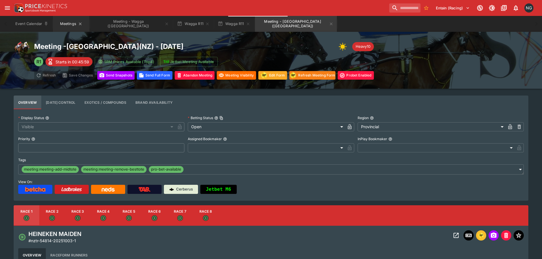
click at [59, 26] on button "Meetings" at bounding box center [71, 24] width 36 height 16
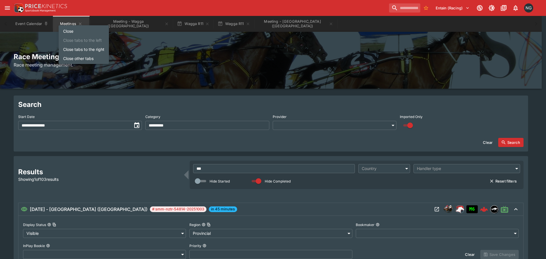
click at [93, 49] on li "Close tabs to the right" at bounding box center [84, 49] width 50 height 9
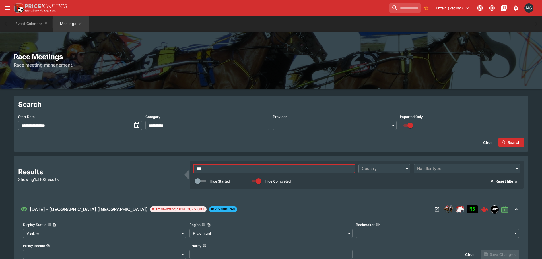
click at [222, 166] on input "***" at bounding box center [274, 168] width 162 height 9
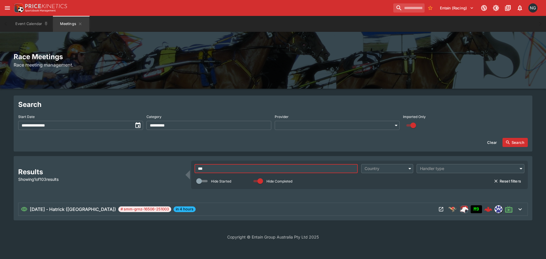
type input "***"
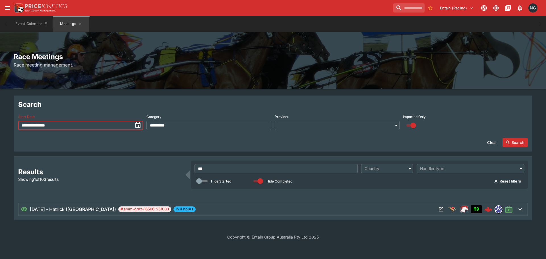
click at [104, 124] on input "**********" at bounding box center [75, 125] width 115 height 9
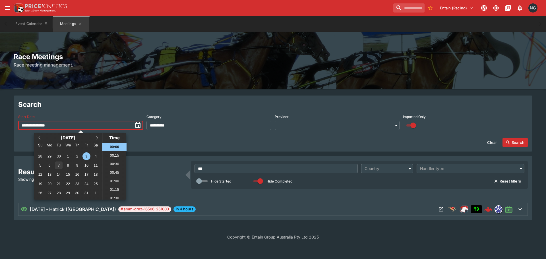
click at [60, 165] on div "7" at bounding box center [59, 165] width 8 height 8
type input "**********"
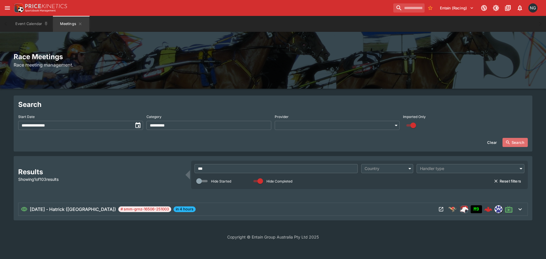
click at [518, 139] on button "Search" at bounding box center [514, 142] width 25 height 9
click at [441, 210] on icon "Open Meeting" at bounding box center [441, 209] width 6 height 6
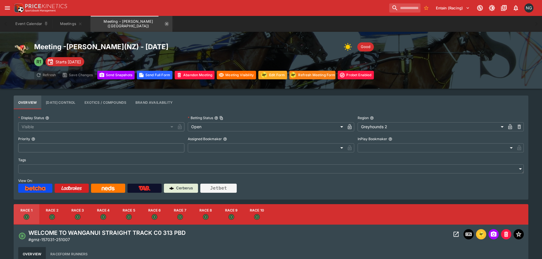
click at [164, 25] on icon "Meeting - Hatrick Straight (NZ)" at bounding box center [166, 24] width 5 height 5
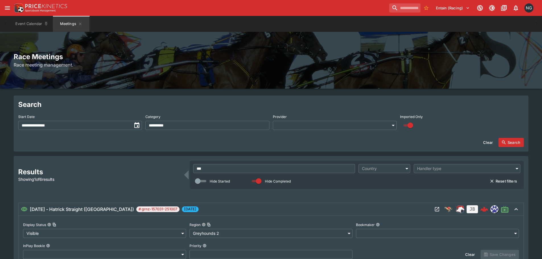
click at [238, 26] on div "Event Calendar Meetings" at bounding box center [270, 24] width 519 height 16
click at [260, 166] on input "***" at bounding box center [274, 168] width 162 height 9
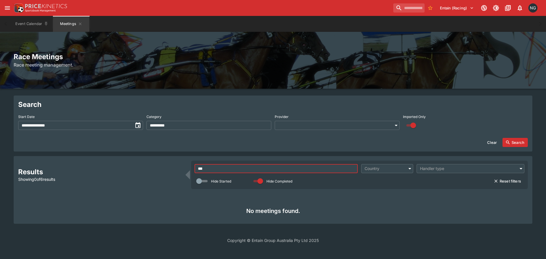
type input "***"
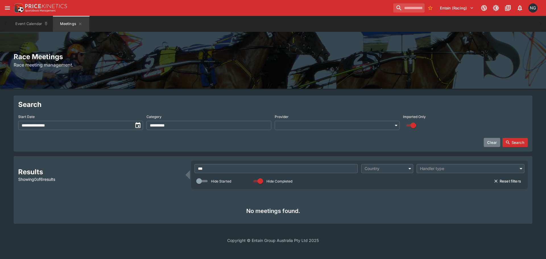
click at [489, 141] on button "Clear" at bounding box center [492, 142] width 16 height 9
type input "**********"
click at [525, 143] on button "Search" at bounding box center [514, 142] width 25 height 9
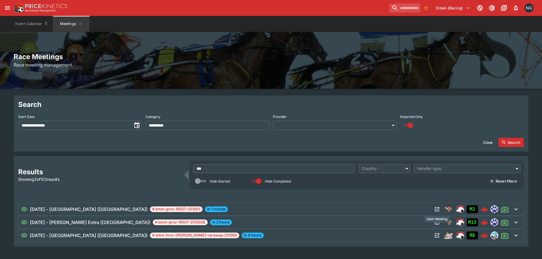
click at [436, 209] on icon "Open Meeting" at bounding box center [437, 209] width 6 height 6
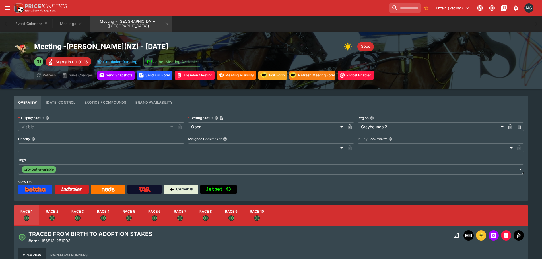
click at [455, 233] on icon "Open Event" at bounding box center [455, 235] width 5 height 5
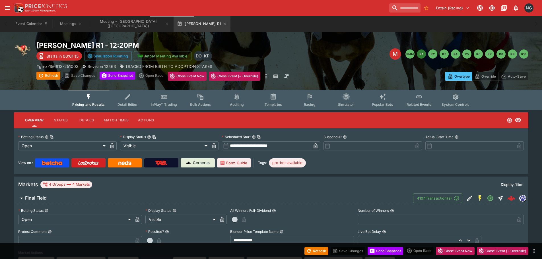
click at [333, 22] on div "Event Calendar Meetings Meeting - Addington (NZ) Addington R1" at bounding box center [270, 24] width 519 height 16
click at [314, 25] on div "Event Calendar Meetings Meeting - Addington (NZ) Addington R1" at bounding box center [270, 24] width 519 height 16
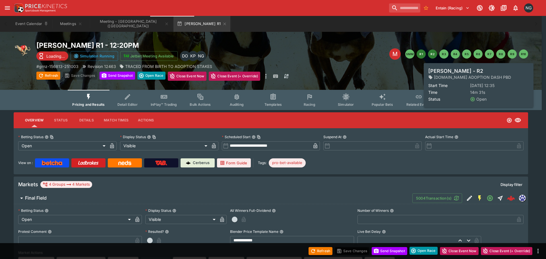
click at [432, 57] on button "R2" at bounding box center [432, 53] width 9 height 9
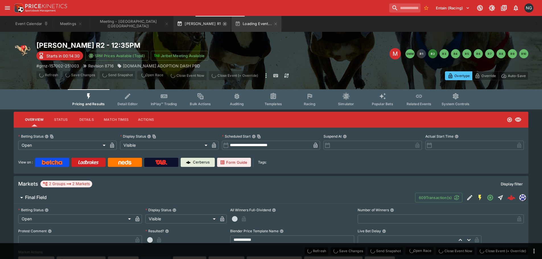
click at [222, 24] on icon "button" at bounding box center [224, 24] width 5 height 5
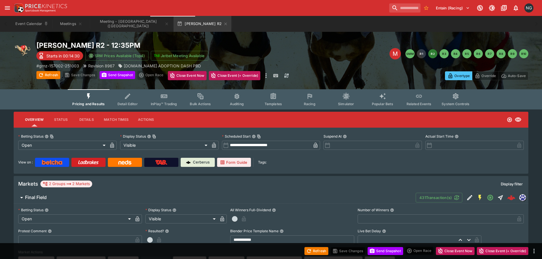
click at [292, 15] on div "Entain (Racing) 1 NG" at bounding box center [271, 8] width 542 height 16
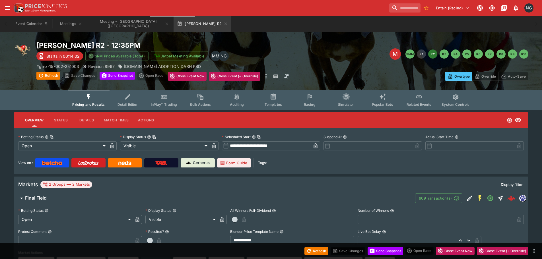
click at [389, 25] on div "Event Calendar Meetings Meeting - Addington (NZ) Addington R2" at bounding box center [270, 24] width 519 height 16
click at [67, 18] on button "Meetings" at bounding box center [71, 24] width 36 height 16
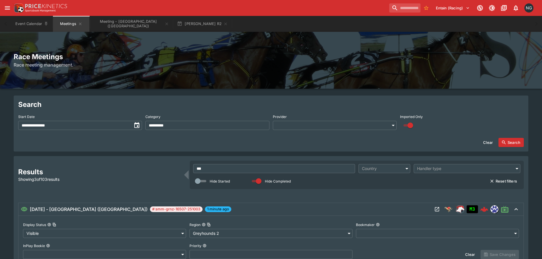
click at [277, 167] on input "***" at bounding box center [274, 168] width 162 height 9
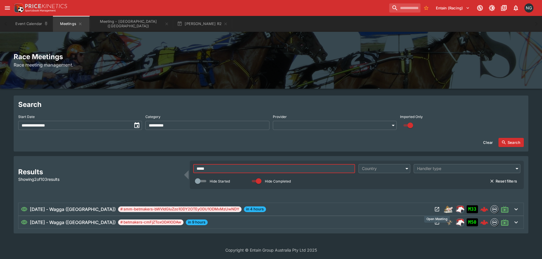
type input "*****"
click at [437, 211] on icon "Open Meeting" at bounding box center [437, 209] width 4 height 4
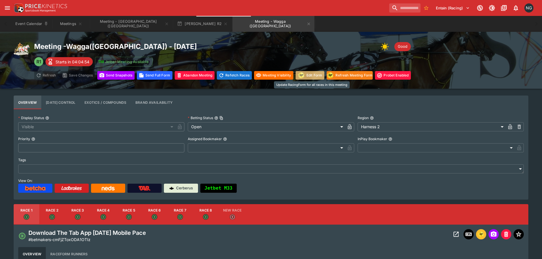
click at [316, 77] on button "Edit Form" at bounding box center [309, 75] width 29 height 9
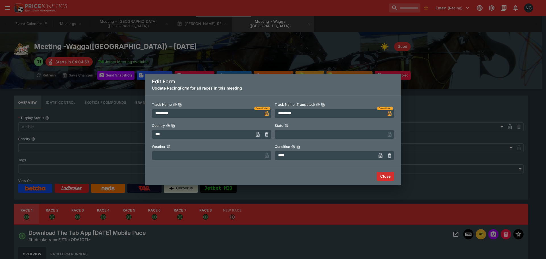
click at [217, 150] on label "Weather" at bounding box center [211, 146] width 119 height 9
click at [171, 149] on button "Weather" at bounding box center [169, 147] width 4 height 4
click at [218, 154] on input "text" at bounding box center [207, 155] width 110 height 9
type input "****"
click at [312, 152] on input "****" at bounding box center [325, 155] width 101 height 9
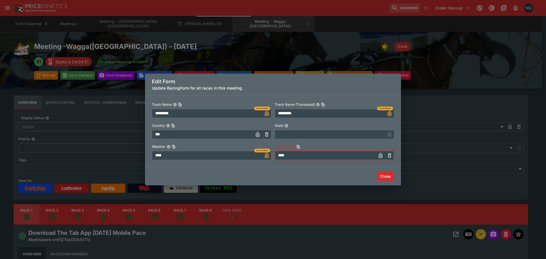
click at [311, 155] on input "****" at bounding box center [325, 155] width 101 height 9
type input "****"
click at [389, 174] on button "Close" at bounding box center [385, 176] width 17 height 9
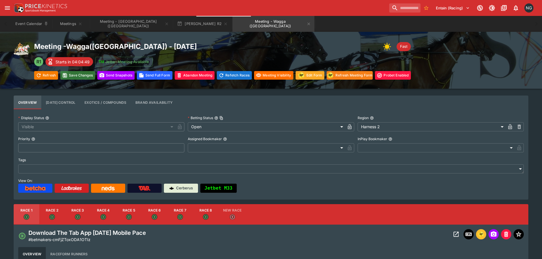
click at [90, 77] on button "Save Changes" at bounding box center [77, 75] width 35 height 9
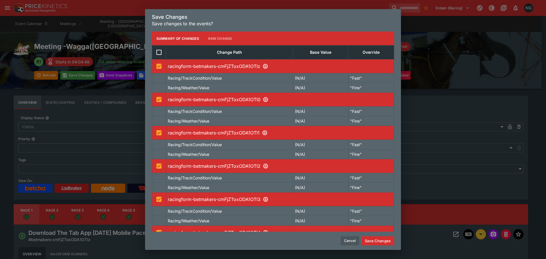
click at [380, 244] on button "Save Changes" at bounding box center [377, 240] width 33 height 9
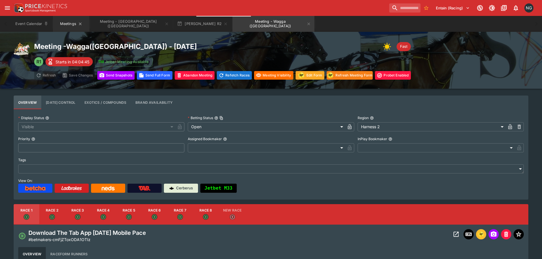
click at [65, 22] on button "Meetings" at bounding box center [71, 24] width 36 height 16
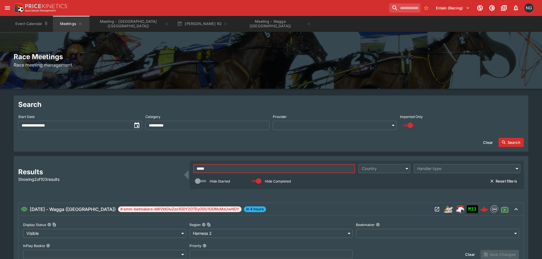
click at [242, 166] on input "*****" at bounding box center [274, 168] width 162 height 9
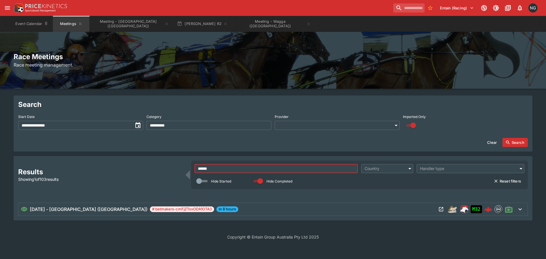
click at [441, 208] on icon "Open Meeting" at bounding box center [441, 209] width 6 height 6
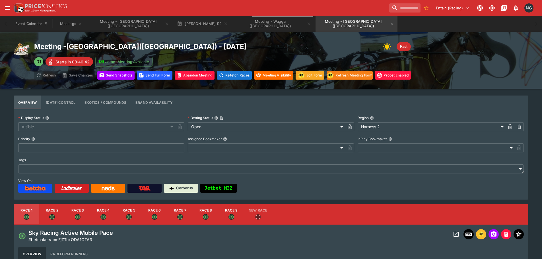
click at [483, 30] on div "Event Calendar Meetings Meeting - Addington (NZ) Addington R2 Meeting - Wagga (…" at bounding box center [270, 24] width 519 height 16
click at [346, 28] on div "Event Calendar Meetings Meeting - Addington (NZ) Addington R2 Meeting - Wagga (…" at bounding box center [270, 24] width 519 height 16
click at [73, 20] on button "Meetings" at bounding box center [71, 24] width 36 height 16
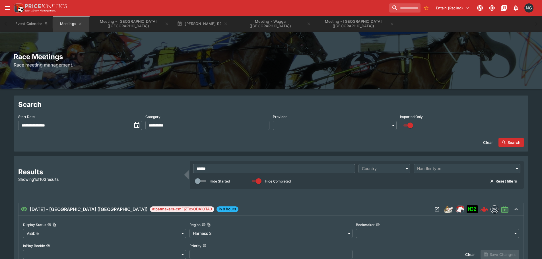
click at [293, 168] on input "******" at bounding box center [274, 168] width 162 height 9
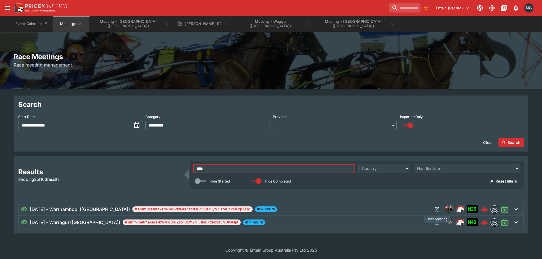
type input "****"
click at [436, 208] on icon "Open Meeting" at bounding box center [437, 209] width 4 height 4
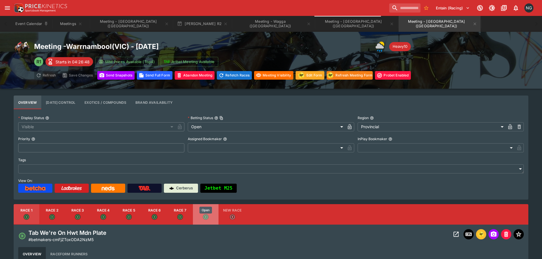
click at [208, 215] on icon "Open" at bounding box center [206, 217] width 6 height 6
type input "**********"
click at [452, 234] on button "Open Event" at bounding box center [456, 234] width 10 height 10
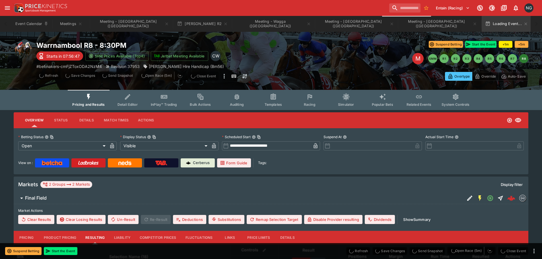
click at [306, 98] on icon "Event type filters" at bounding box center [309, 96] width 7 height 7
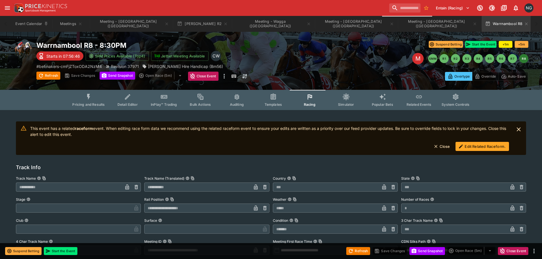
click at [497, 145] on button "Edit Related Raceform." at bounding box center [481, 146] width 53 height 9
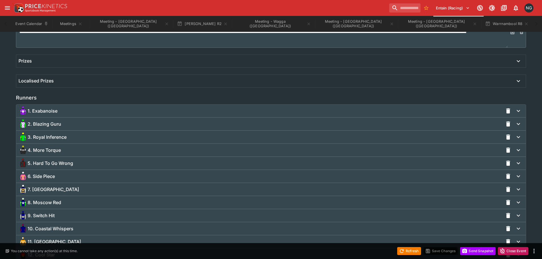
click at [146, 108] on div "1. Exabanoise" at bounding box center [260, 110] width 484 height 9
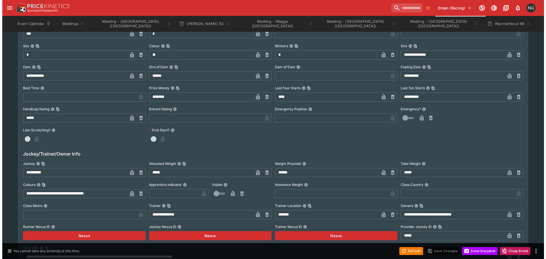
scroll to position [512, 0]
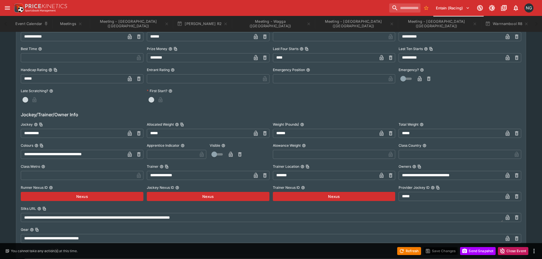
click at [87, 131] on input "**********" at bounding box center [73, 133] width 104 height 9
type input "**********"
drag, startPoint x: 128, startPoint y: 134, endPoint x: 384, endPoint y: 243, distance: 278.3
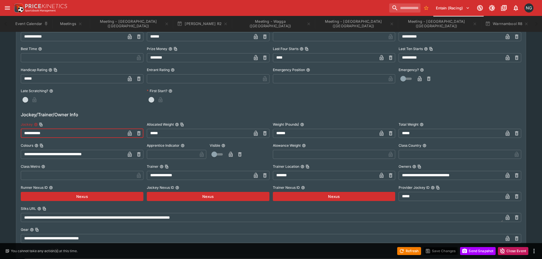
click at [128, 134] on icon "button" at bounding box center [130, 133] width 6 height 6
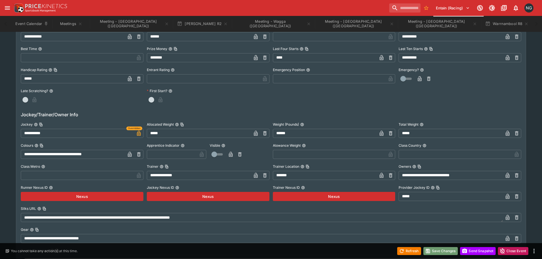
click at [442, 255] on button "Save Changes" at bounding box center [440, 251] width 35 height 8
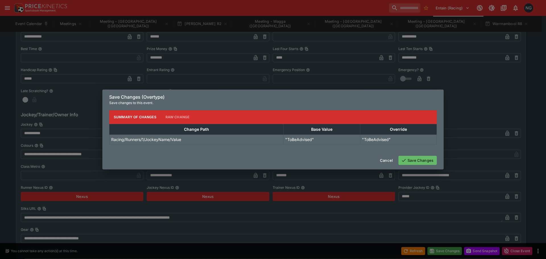
click at [420, 160] on button "Save Changes" at bounding box center [417, 160] width 38 height 9
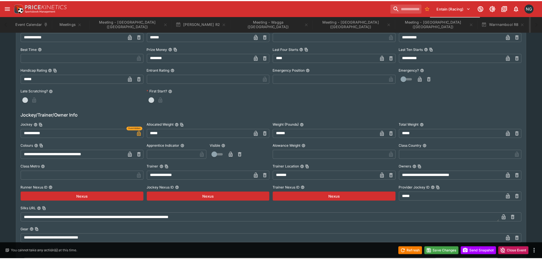
scroll to position [0, 0]
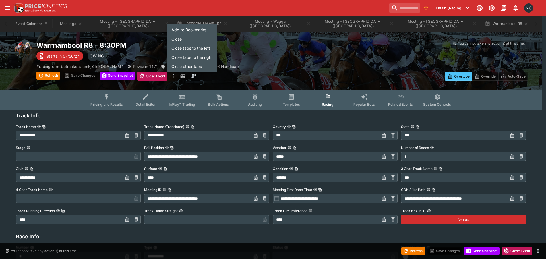
click at [206, 55] on li "Close tabs to the right" at bounding box center [192, 57] width 50 height 9
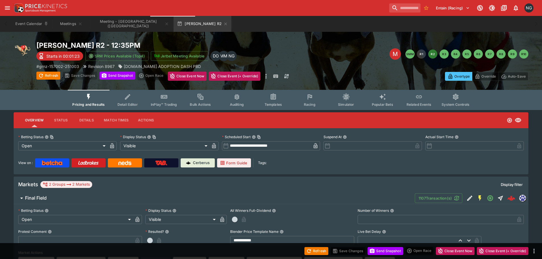
click at [312, 16] on div "Event Calendar Meetings Meeting - Addington (NZ) Addington R2" at bounding box center [270, 24] width 519 height 16
click at [297, 17] on div "Event Calendar Meetings Meeting - Addington (NZ) Addington R2" at bounding box center [270, 24] width 519 height 16
click at [349, 24] on div "Event Calendar Meetings Meeting - Addington (NZ) Addington R2" at bounding box center [270, 24] width 519 height 16
click at [350, 24] on div "Event Calendar Meetings Meeting - Addington (NZ) Addington R2" at bounding box center [270, 24] width 519 height 16
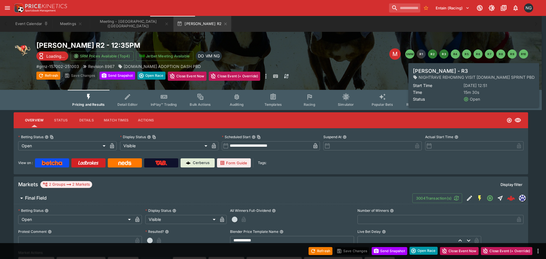
click at [446, 55] on button "R3" at bounding box center [443, 53] width 9 height 9
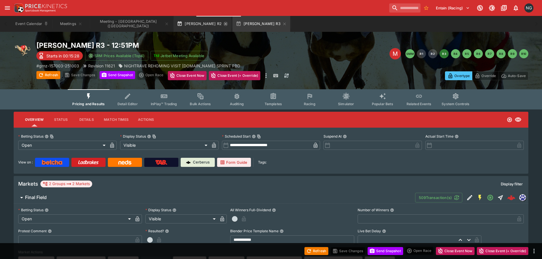
click at [223, 26] on icon "button" at bounding box center [225, 24] width 5 height 5
click at [296, 18] on div "Event Calendar Meetings Meeting - Addington (NZ) Addington R3" at bounding box center [270, 24] width 519 height 16
click at [413, 31] on div "Event Calendar Meetings Meeting - Addington (NZ) Addington R3" at bounding box center [270, 24] width 519 height 16
click at [374, 35] on div "Addington R3 - 12:51PM Starts in 00:09:27 SRM Prices Available (Top4) Jetbet Me…" at bounding box center [271, 60] width 542 height 57
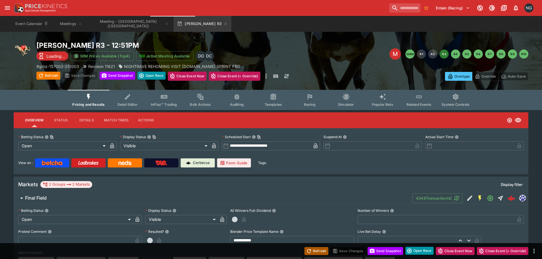
click at [316, 247] on button "Refresh" at bounding box center [316, 251] width 24 height 8
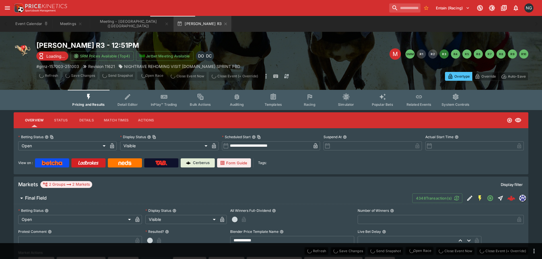
type input "**********"
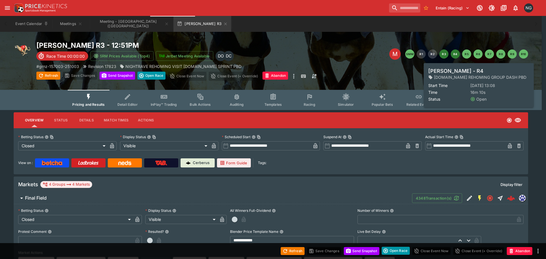
click at [452, 52] on button "R4" at bounding box center [455, 53] width 9 height 9
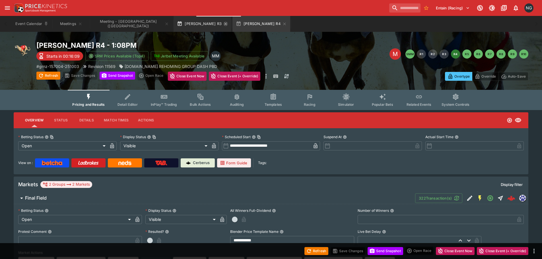
click at [223, 22] on icon "button" at bounding box center [225, 24] width 5 height 5
click at [304, 30] on div "Event Calendar Meetings Meeting - Addington (NZ) Addington R4" at bounding box center [270, 24] width 519 height 16
click at [337, 7] on div "Entain (Racing) 1 NG" at bounding box center [274, 8] width 522 height 13
click at [355, 20] on div "Event Calendar Meetings Meeting - Addington (NZ) Addington R4" at bounding box center [270, 24] width 519 height 16
click at [366, 19] on div "Event Calendar Meetings Meeting - Addington (NZ) Addington R4" at bounding box center [270, 24] width 519 height 16
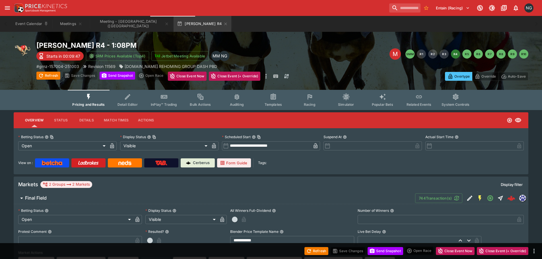
click at [334, 26] on div "Event Calendar Meetings Meeting - Addington (NZ) Addington R4" at bounding box center [270, 24] width 519 height 16
drag, startPoint x: 72, startPoint y: 27, endPoint x: 87, endPoint y: 34, distance: 16.8
click at [72, 27] on button "Meetings" at bounding box center [71, 24] width 36 height 16
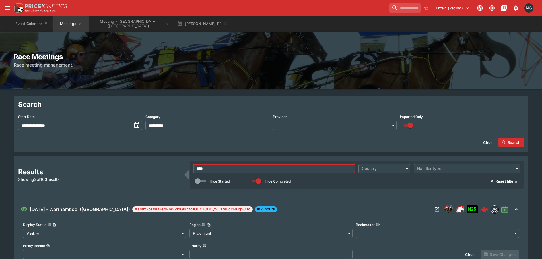
click at [321, 170] on input "****" at bounding box center [274, 168] width 162 height 9
click at [321, 170] on input "*" at bounding box center [274, 168] width 162 height 9
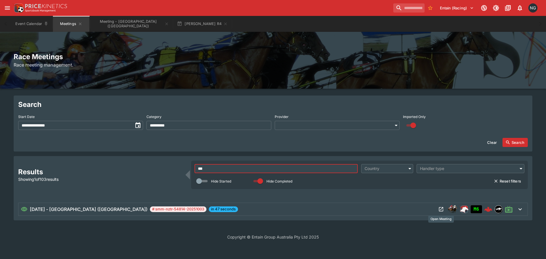
type input "***"
click at [442, 208] on icon "Open Meeting" at bounding box center [441, 209] width 4 height 4
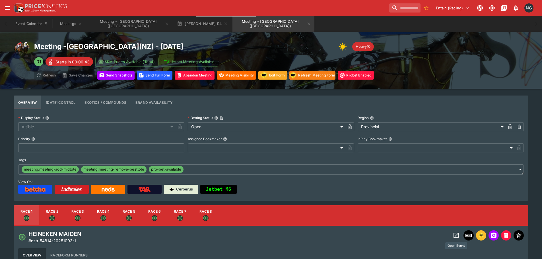
click at [455, 235] on icon "Open Event" at bounding box center [455, 235] width 7 height 7
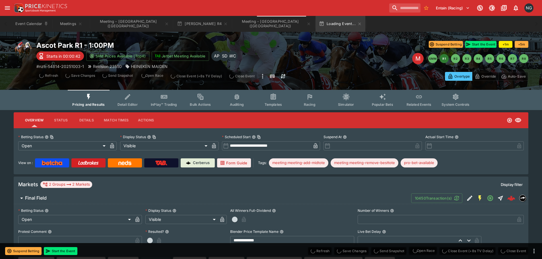
type input "**********"
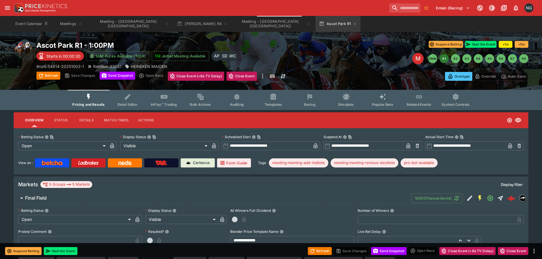
click at [353, 11] on div "Entain (Racing) 1 NG" at bounding box center [274, 8] width 522 height 13
click at [345, 34] on div "Ascot Park R1 - 1:00PM Race Time 00:00:00 SRM Prices Available (Top4) Jetbet Me…" at bounding box center [271, 61] width 542 height 58
click at [327, 247] on button "Refresh" at bounding box center [320, 251] width 24 height 8
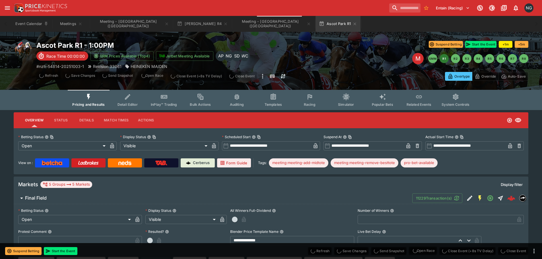
type input "**********"
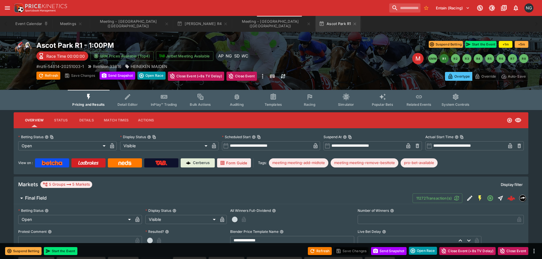
click at [342, 60] on div "M SMM R1 R2 R3 R4 R5 R6 R7 R8" at bounding box center [405, 58] width 246 height 11
click at [394, 19] on div "Event Calendar Meetings Meeting - Addington (NZ) Addington R4 Meeting - Ascot P…" at bounding box center [270, 24] width 519 height 16
click at [384, 43] on div "Suspend Betting Start the Event +1m +5m" at bounding box center [405, 44] width 246 height 7
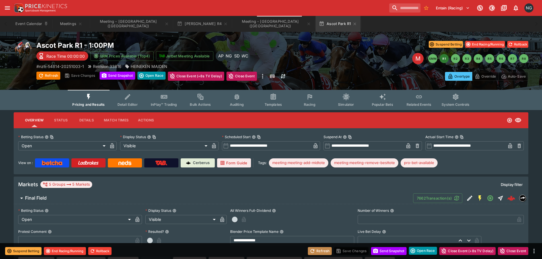
click at [316, 252] on button "Refresh" at bounding box center [320, 251] width 24 height 8
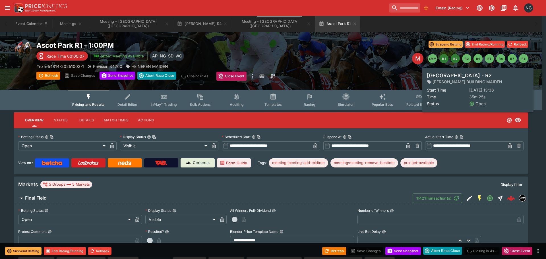
click at [454, 60] on button "R2" at bounding box center [455, 58] width 9 height 9
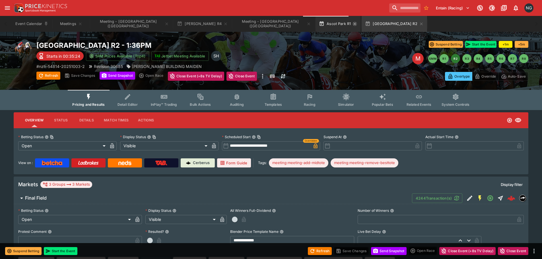
click at [353, 25] on icon "button" at bounding box center [354, 23] width 3 height 3
click at [358, 22] on div "Event Calendar Meetings Meeting - [GEOGRAPHIC_DATA] ([GEOGRAPHIC_DATA]) [GEOGRA…" at bounding box center [270, 24] width 519 height 16
click at [337, 36] on div "[GEOGRAPHIC_DATA] R2 - 1:36PM Starts in 00:28:31 SRM Prices Available (Top4) Je…" at bounding box center [271, 61] width 542 height 58
click at [355, 15] on div "Entain (Racing) 1 NG" at bounding box center [271, 8] width 542 height 16
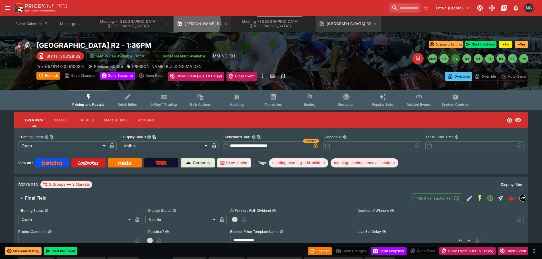
click at [173, 22] on button "[PERSON_NAME] R4" at bounding box center [202, 24] width 58 height 16
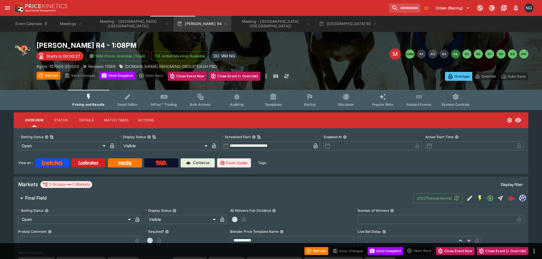
click at [327, 13] on div "Entain (Racing) 1 NG" at bounding box center [274, 8] width 522 height 13
click at [410, 34] on div "[PERSON_NAME] R4 - 1:08PM Starts in 00:00:09 SRM Prices Available (Top4) Jetbet…" at bounding box center [271, 61] width 542 height 58
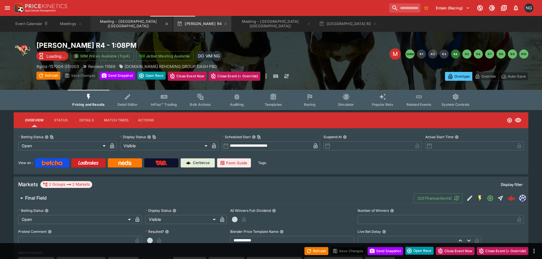
click at [103, 20] on button "Meeting - [GEOGRAPHIC_DATA] ([GEOGRAPHIC_DATA])" at bounding box center [131, 24] width 82 height 16
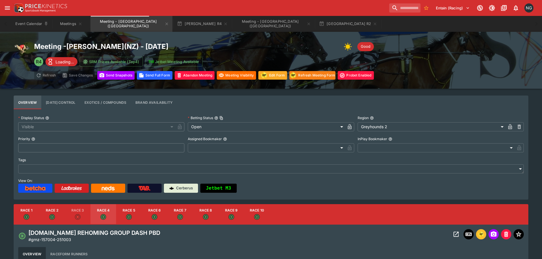
click at [333, 12] on div "Entain (Racing) 1 NG" at bounding box center [274, 8] width 522 height 13
click at [341, 18] on div "Event Calendar Meetings Meeting - [GEOGRAPHIC_DATA] ([GEOGRAPHIC_DATA]) [GEOGRA…" at bounding box center [270, 24] width 519 height 16
click at [427, 46] on div "Meeting - [GEOGRAPHIC_DATA] ( [GEOGRAPHIC_DATA] ) - [DATE] Good R4 Loading... S…" at bounding box center [271, 60] width 514 height 39
click at [447, 45] on div "Meeting - [GEOGRAPHIC_DATA] ( [GEOGRAPHIC_DATA] ) - [DATE] Good R4 Loading... S…" at bounding box center [271, 60] width 514 height 39
click at [358, 20] on div "Event Calendar Meetings Meeting - [GEOGRAPHIC_DATA] ([GEOGRAPHIC_DATA]) [GEOGRA…" at bounding box center [270, 24] width 519 height 16
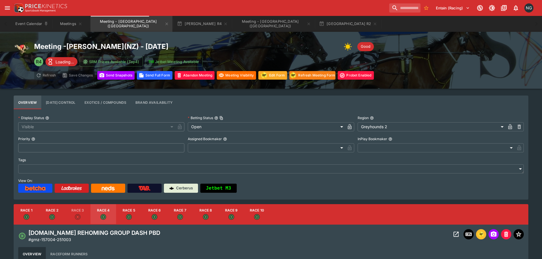
click at [357, 13] on div "Entain (Racing) 1 NG" at bounding box center [274, 8] width 522 height 13
drag, startPoint x: 487, startPoint y: 56, endPoint x: 501, endPoint y: 57, distance: 14.0
click at [488, 55] on div "Meeting - [GEOGRAPHIC_DATA] ( [GEOGRAPHIC_DATA] ) - [DATE] Good R4 Loading... S…" at bounding box center [271, 60] width 514 height 39
click at [315, 19] on button "[GEOGRAPHIC_DATA] R2" at bounding box center [347, 24] width 65 height 16
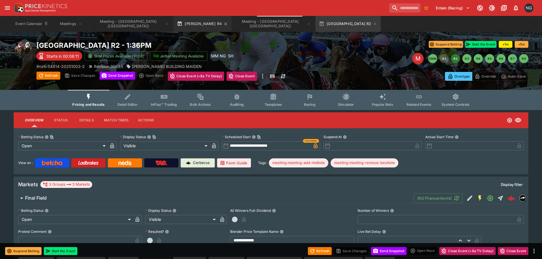
click at [182, 22] on button "[PERSON_NAME] R4" at bounding box center [202, 24] width 58 height 16
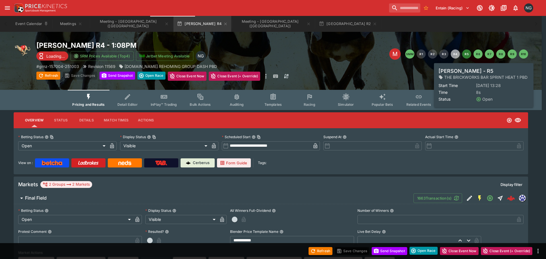
click at [466, 51] on button "R5" at bounding box center [466, 53] width 9 height 9
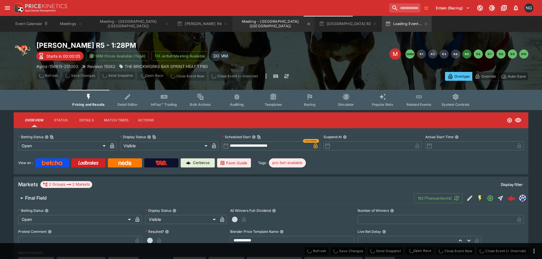
type input "**********"
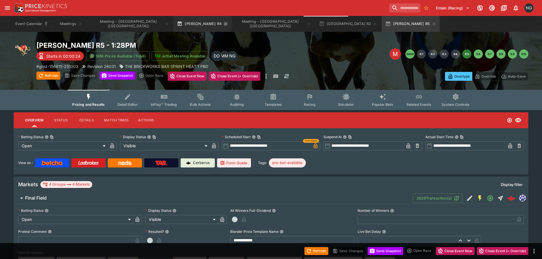
click at [223, 25] on icon "button" at bounding box center [225, 24] width 5 height 5
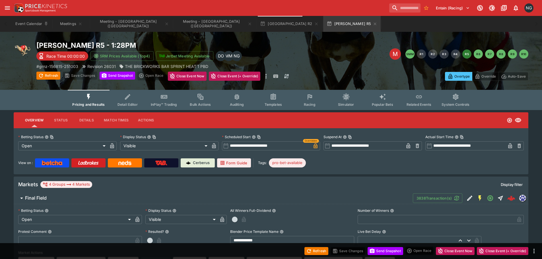
click at [360, 19] on div "Event Calendar Meetings Meeting - [GEOGRAPHIC_DATA] ([GEOGRAPHIC_DATA]) Meeting…" at bounding box center [270, 24] width 519 height 16
click at [313, 253] on button "Refresh" at bounding box center [316, 251] width 24 height 8
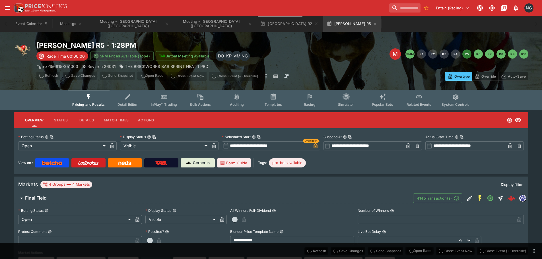
type input "**********"
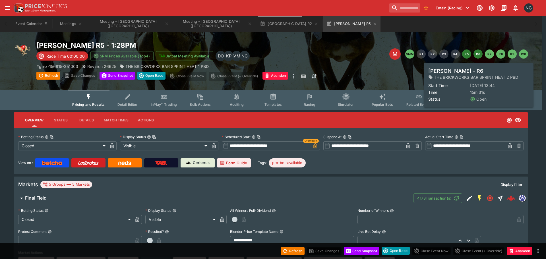
click at [475, 51] on button "R6" at bounding box center [477, 53] width 9 height 9
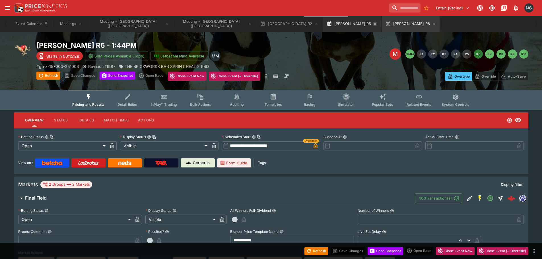
click at [372, 24] on icon "button" at bounding box center [374, 24] width 5 height 5
click at [325, 28] on div "Event Calendar Meetings Meeting - [GEOGRAPHIC_DATA] ([GEOGRAPHIC_DATA]) Meeting…" at bounding box center [270, 24] width 519 height 16
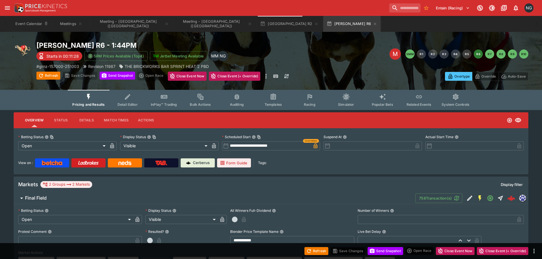
drag, startPoint x: 328, startPoint y: 7, endPoint x: 311, endPoint y: 0, distance: 18.1
click at [328, 7] on div "Entain (Racing) 1 NG" at bounding box center [274, 8] width 522 height 13
click at [327, 10] on div "Entain (Racing) 1 NG" at bounding box center [274, 8] width 522 height 13
click at [256, 22] on button "[GEOGRAPHIC_DATA] R2" at bounding box center [288, 24] width 65 height 16
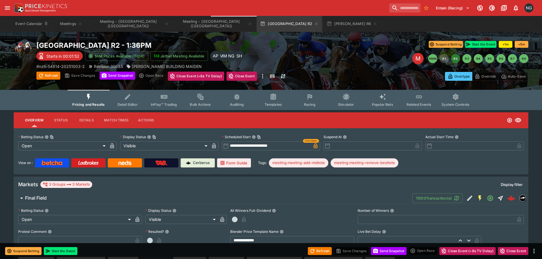
click at [342, 13] on div "Entain (Racing) 1 NG" at bounding box center [274, 8] width 522 height 13
click at [391, 31] on div "Event Calendar Meetings Meeting - [GEOGRAPHIC_DATA] ([GEOGRAPHIC_DATA]) Meeting…" at bounding box center [270, 24] width 519 height 16
click at [366, 48] on div "Suspend Betting Start the Event +1m +5m Suspend Betting Start the Event" at bounding box center [405, 46] width 246 height 10
click at [389, 36] on div "[GEOGRAPHIC_DATA] R2 - 1:36PM Loading... SRM Prices Available (Top4) Jetbet Mee…" at bounding box center [271, 61] width 542 height 58
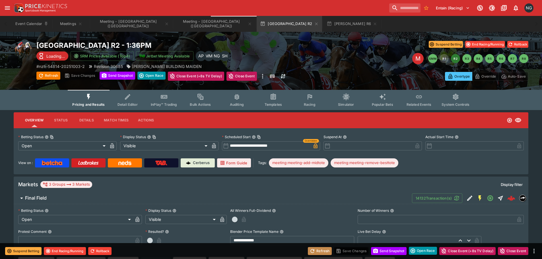
click at [325, 252] on button "Refresh" at bounding box center [320, 251] width 24 height 8
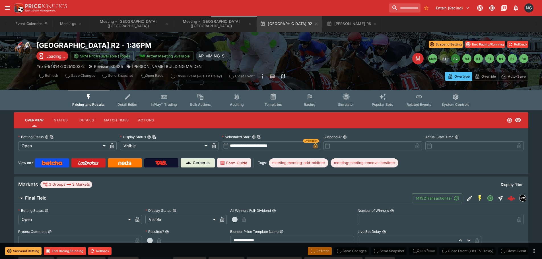
type input "**********"
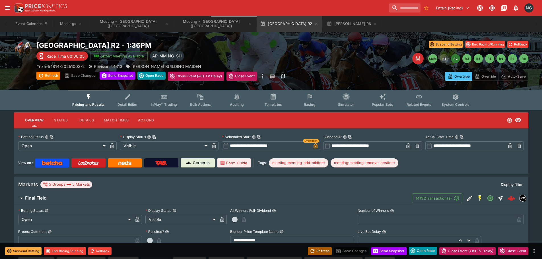
click at [319, 250] on button "Refresh" at bounding box center [320, 251] width 24 height 8
click at [317, 247] on button "Refresh" at bounding box center [320, 251] width 24 height 8
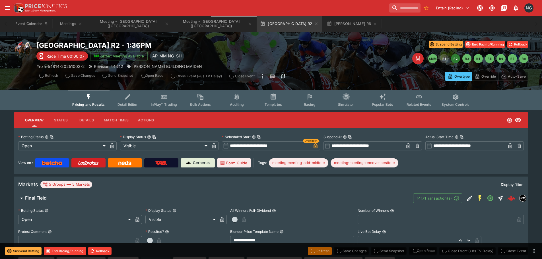
type input "**********"
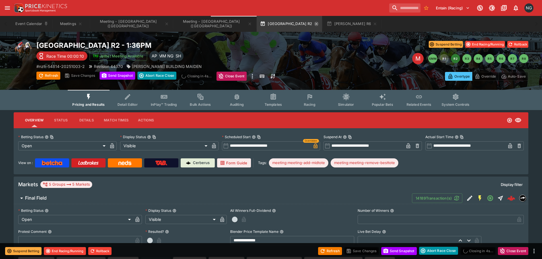
click at [314, 24] on icon "button" at bounding box center [316, 24] width 5 height 5
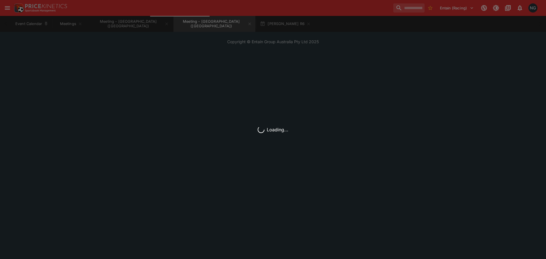
click at [308, 20] on div "Event Calendar Meetings Meeting - [GEOGRAPHIC_DATA] ([GEOGRAPHIC_DATA]) Meeting…" at bounding box center [272, 24] width 523 height 16
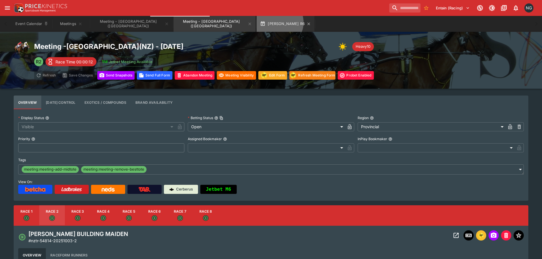
click at [256, 22] on button "[PERSON_NAME] R6" at bounding box center [285, 24] width 58 height 16
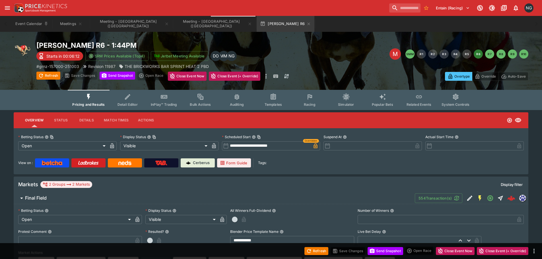
click at [305, 16] on div "Entain (Racing) 1 NG" at bounding box center [271, 8] width 542 height 16
click at [335, 18] on div "Event Calendar Meetings Meeting - [GEOGRAPHIC_DATA] ([GEOGRAPHIC_DATA]) Meeting…" at bounding box center [270, 24] width 519 height 16
click at [341, 18] on div "Event Calendar Meetings Meeting - [GEOGRAPHIC_DATA] ([GEOGRAPHIC_DATA]) Meeting…" at bounding box center [270, 24] width 519 height 16
click at [310, 48] on div "M SMM R1 R2 R3 R4 R5 R6 R7 R8 R9 R10" at bounding box center [405, 53] width 246 height 11
click at [329, 5] on div "Entain (Racing) 1 NG" at bounding box center [274, 8] width 522 height 13
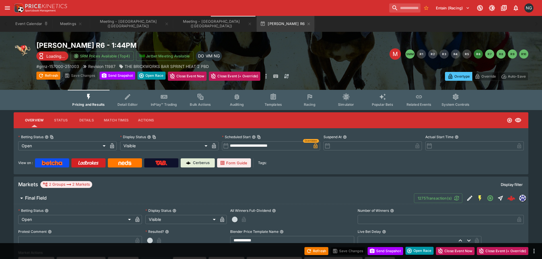
click at [364, 16] on div "Entain (Racing) 1 NG" at bounding box center [271, 8] width 542 height 16
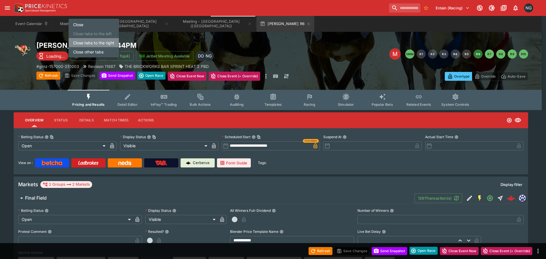
click at [88, 44] on li "Close tabs to the right" at bounding box center [94, 42] width 50 height 9
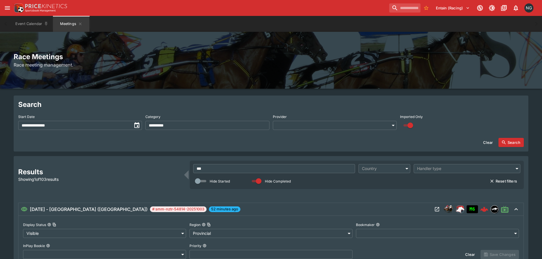
click at [233, 26] on div "Event Calendar Meetings" at bounding box center [270, 24] width 519 height 16
